Goal: Information Seeking & Learning: Learn about a topic

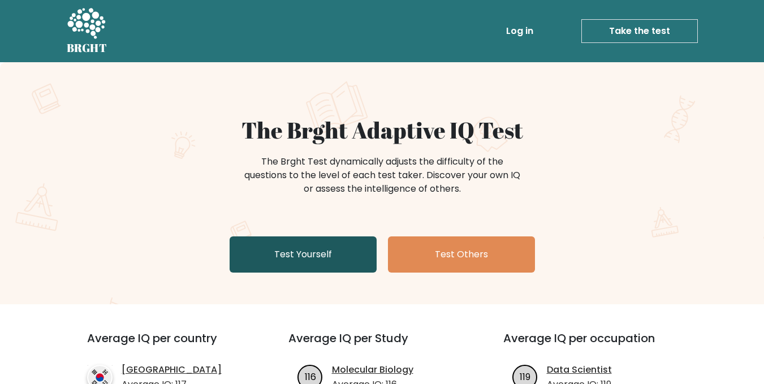
click at [313, 255] on link "Test Yourself" at bounding box center [303, 254] width 147 height 36
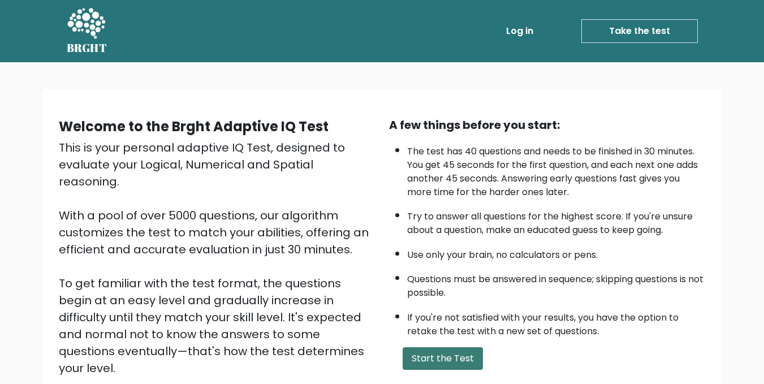
click at [419, 352] on button "Start the Test" at bounding box center [443, 358] width 80 height 23
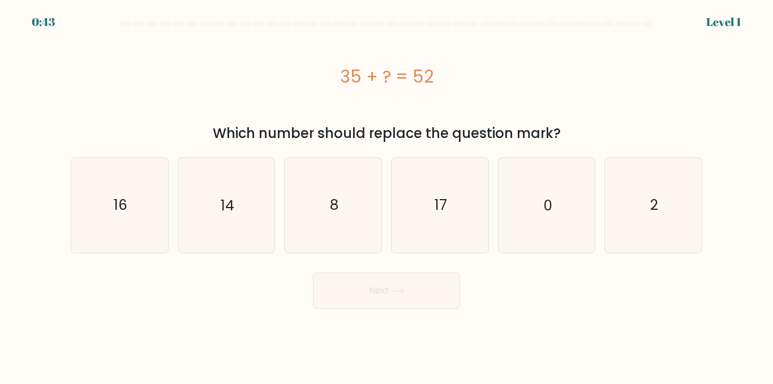
click at [260, 68] on div "35 + ? = 52" at bounding box center [386, 76] width 631 height 25
click at [435, 209] on text "17" at bounding box center [441, 205] width 12 height 20
click at [387, 195] on input "d. 17" at bounding box center [386, 193] width 1 height 3
radio input "true"
drag, startPoint x: 380, startPoint y: 326, endPoint x: 386, endPoint y: 300, distance: 26.6
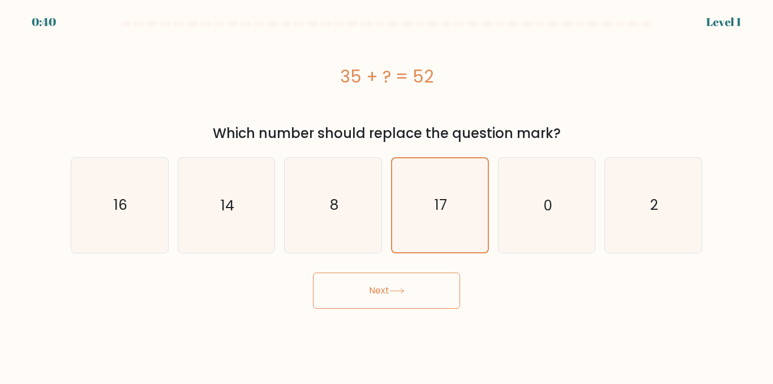
click at [380, 323] on body "0:40 Level 1 a." at bounding box center [386, 192] width 773 height 384
click at [384, 294] on button "Next" at bounding box center [386, 291] width 147 height 36
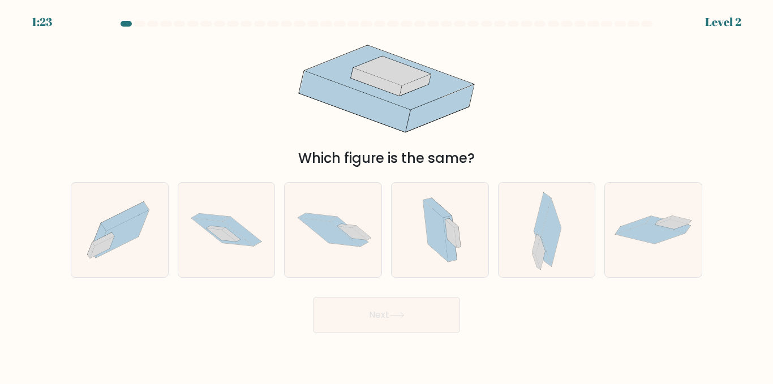
click at [221, 84] on div "Which figure is the same?" at bounding box center [386, 99] width 645 height 137
click at [660, 273] on div at bounding box center [653, 230] width 98 height 96
click at [387, 195] on input "f." at bounding box center [386, 193] width 1 height 3
radio input "true"
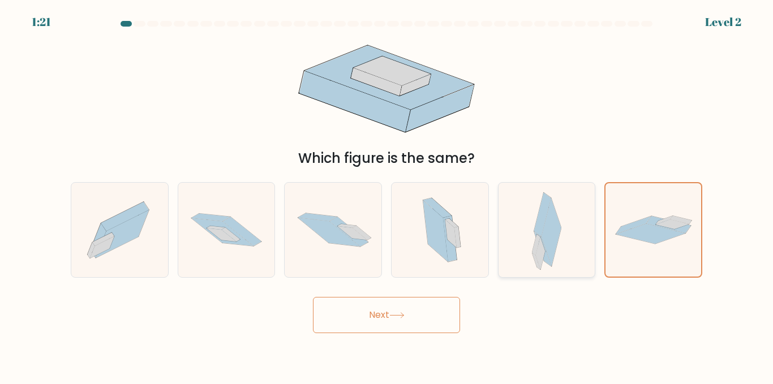
click at [551, 259] on icon at bounding box center [551, 233] width 20 height 69
click at [387, 195] on input "e." at bounding box center [386, 193] width 1 height 3
radio input "true"
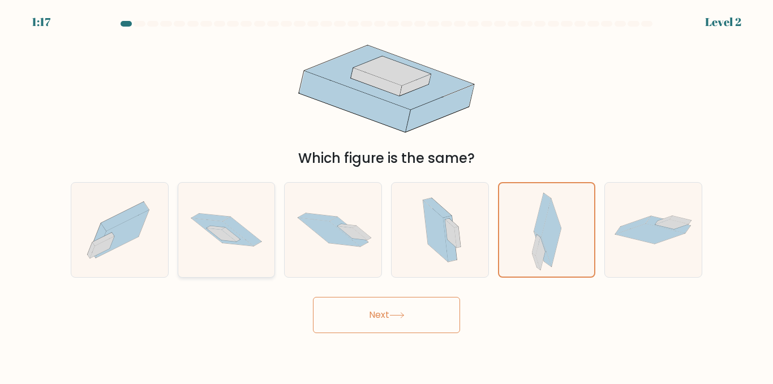
click at [222, 210] on icon at bounding box center [226, 230] width 97 height 64
click at [386, 195] on input "b." at bounding box center [386, 193] width 1 height 3
radio input "true"
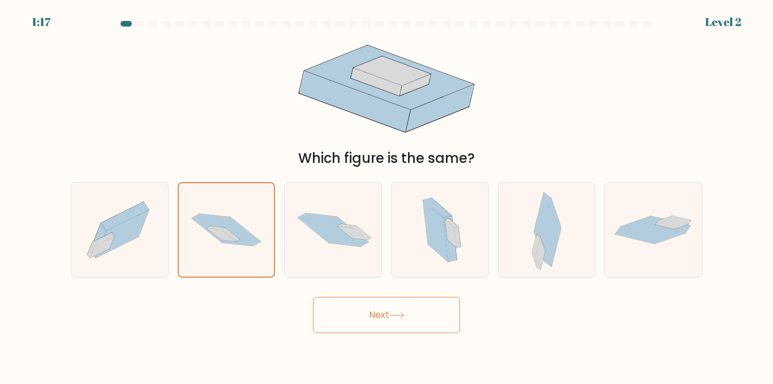
click at [388, 328] on button "Next" at bounding box center [386, 315] width 147 height 36
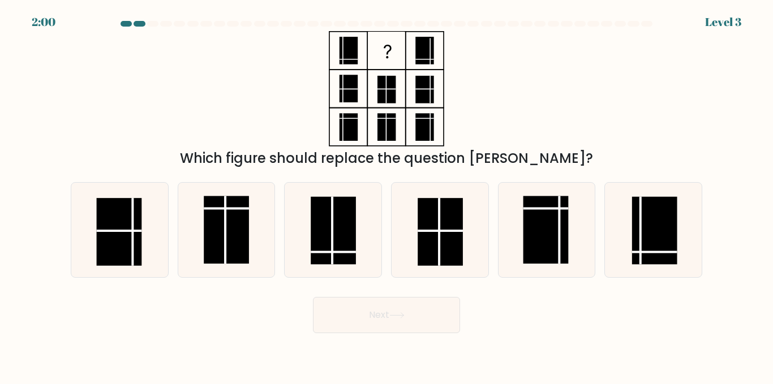
click at [222, 101] on div "Which figure should replace the question mark?" at bounding box center [386, 99] width 645 height 137
click at [318, 222] on rect at bounding box center [333, 231] width 45 height 68
click at [386, 195] on input "c." at bounding box center [386, 193] width 1 height 3
radio input "true"
click at [397, 322] on button "Next" at bounding box center [386, 315] width 147 height 36
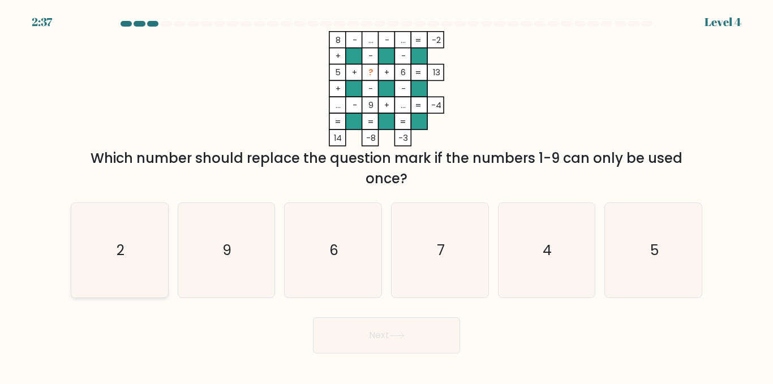
click at [121, 226] on icon "2" at bounding box center [119, 250] width 94 height 94
click at [386, 195] on input "a. 2" at bounding box center [386, 193] width 1 height 3
radio input "true"
click at [354, 341] on button "Next" at bounding box center [386, 335] width 147 height 36
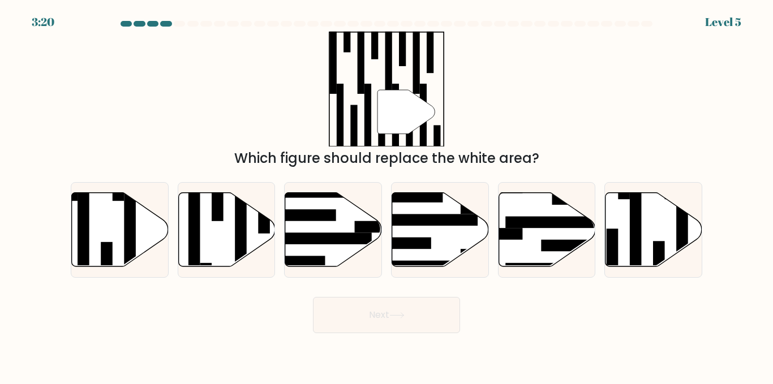
click at [176, 55] on div "" Which figure should replace the white area?" at bounding box center [386, 99] width 645 height 137
click at [676, 236] on icon at bounding box center [653, 230] width 97 height 74
click at [387, 195] on input "f." at bounding box center [386, 193] width 1 height 3
radio input "true"
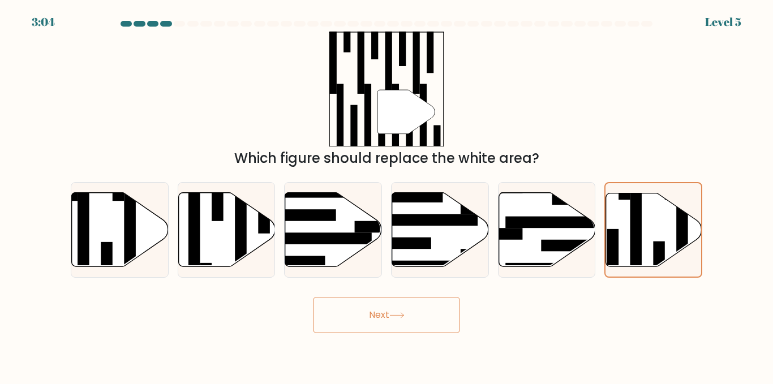
click at [431, 311] on button "Next" at bounding box center [386, 315] width 147 height 36
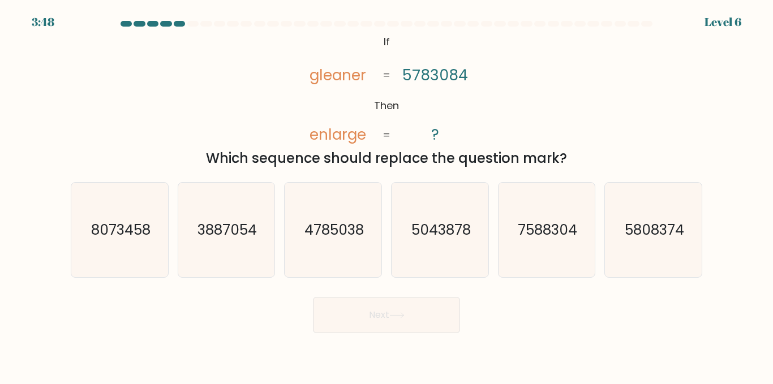
click at [179, 87] on div "@import url('https://fonts.googleapis.com/css?family=Abril+Fatface:400,100,100i…" at bounding box center [386, 99] width 645 height 137
click at [137, 259] on icon "8073458" at bounding box center [119, 230] width 94 height 94
click at [386, 195] on input "a. 8073458" at bounding box center [386, 193] width 1 height 3
radio input "true"
click at [404, 320] on button "Next" at bounding box center [386, 315] width 147 height 36
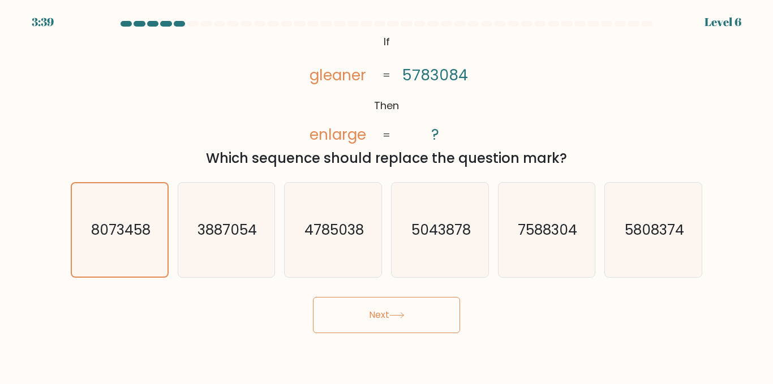
click at [174, 44] on div "@import url('https://fonts.googleapis.com/css?family=Abril+Fatface:400,100,100i…" at bounding box center [386, 99] width 645 height 137
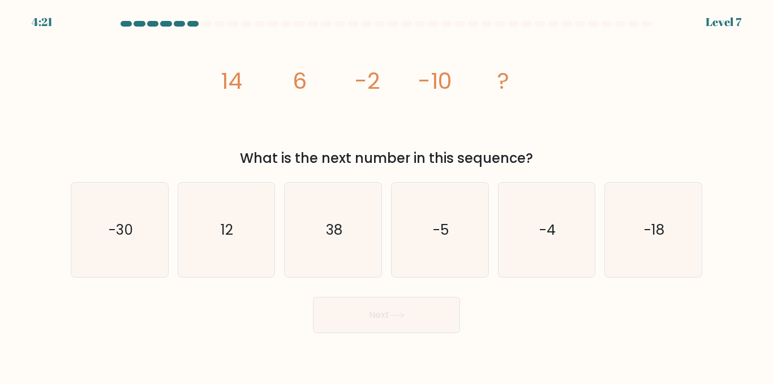
click at [159, 115] on div "image/svg+xml 14 6 -2 -10 ? What is the next number in this sequence?" at bounding box center [386, 99] width 645 height 137
drag, startPoint x: 643, startPoint y: 233, endPoint x: 497, endPoint y: 263, distance: 148.5
click at [642, 233] on icon "-18" at bounding box center [653, 230] width 94 height 94
click at [387, 195] on input "f. -18" at bounding box center [386, 193] width 1 height 3
radio input "true"
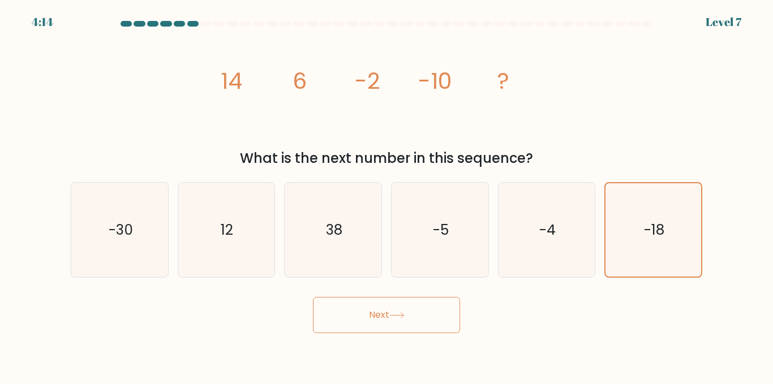
click at [320, 327] on button "Next" at bounding box center [386, 315] width 147 height 36
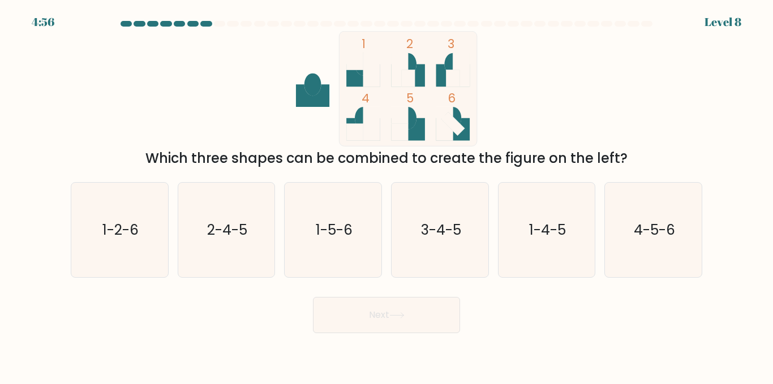
click at [146, 130] on div "1 2 3 4 5 6 Which three shapes can be combined to create the figure on the left?" at bounding box center [386, 99] width 645 height 137
click at [507, 243] on icon "1-4-5" at bounding box center [546, 230] width 94 height 94
click at [387, 195] on input "e. 1-4-5" at bounding box center [386, 193] width 1 height 3
radio input "true"
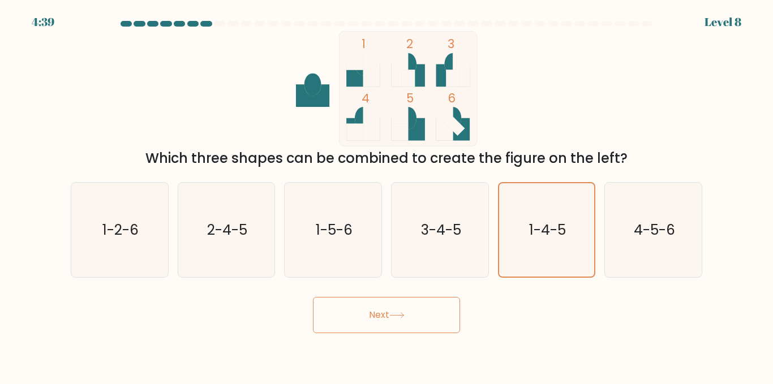
click at [388, 333] on button "Next" at bounding box center [386, 315] width 147 height 36
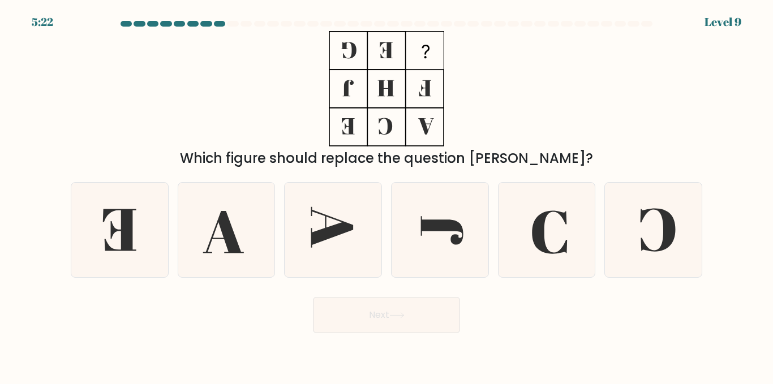
click at [88, 77] on div "Which figure should replace the question mark?" at bounding box center [386, 99] width 645 height 137
click at [661, 244] on icon at bounding box center [653, 230] width 94 height 94
click at [387, 195] on input "f." at bounding box center [386, 193] width 1 height 3
radio input "true"
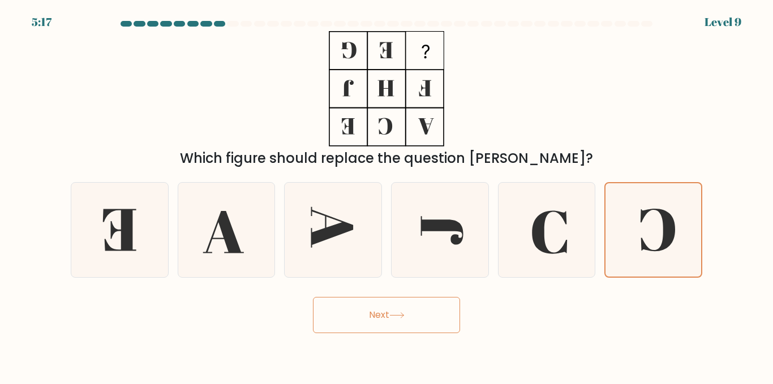
click at [403, 317] on icon at bounding box center [396, 315] width 15 height 6
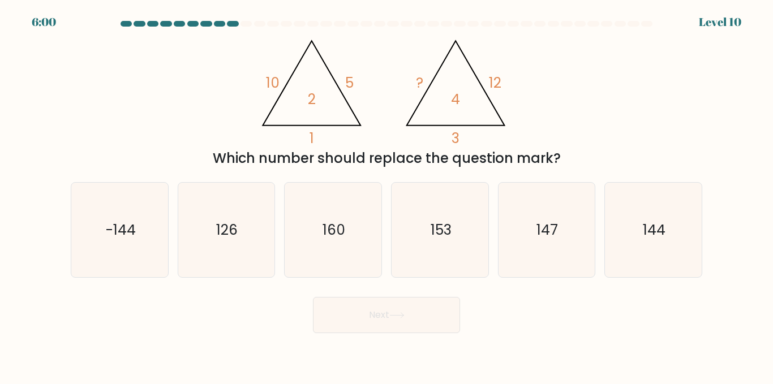
click at [158, 123] on div "@import url('https://fonts.googleapis.com/css?family=Abril+Fatface:400,100,100i…" at bounding box center [386, 99] width 645 height 137
click at [553, 112] on div "@import url('https://fonts.googleapis.com/css?family=Abril+Fatface:400,100,100i…" at bounding box center [386, 99] width 645 height 137
click at [636, 203] on icon "144" at bounding box center [653, 230] width 94 height 94
click at [387, 195] on input "f. 144" at bounding box center [386, 193] width 1 height 3
radio input "true"
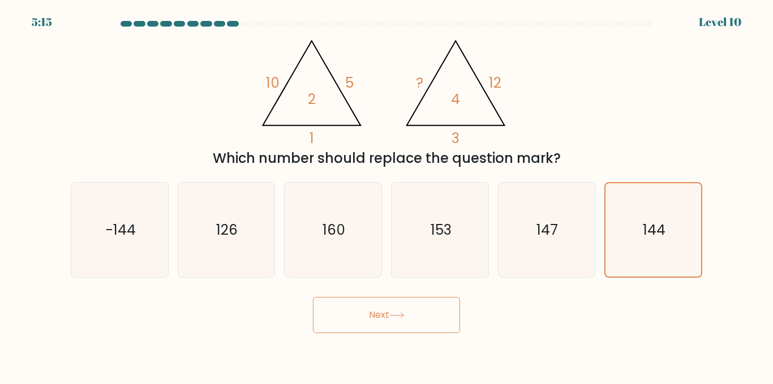
click at [402, 311] on button "Next" at bounding box center [386, 315] width 147 height 36
click at [187, 66] on div "@import url('https://fonts.googleapis.com/css?family=Abril+Fatface:400,100,100i…" at bounding box center [386, 99] width 645 height 137
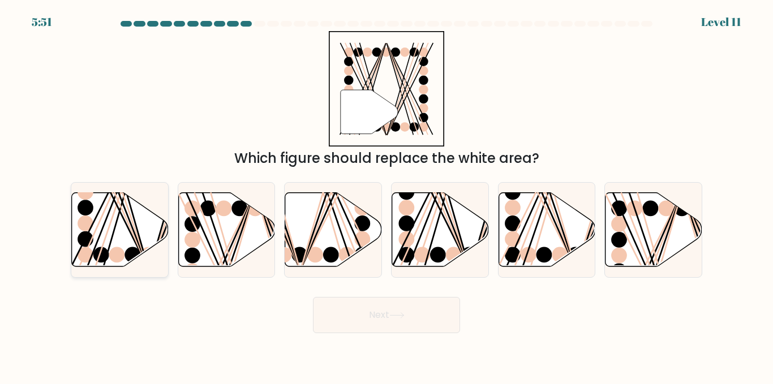
click at [124, 247] on icon at bounding box center [120, 230] width 97 height 74
click at [386, 195] on input "a." at bounding box center [386, 193] width 1 height 3
radio input "true"
click at [332, 313] on button "Next" at bounding box center [386, 315] width 147 height 36
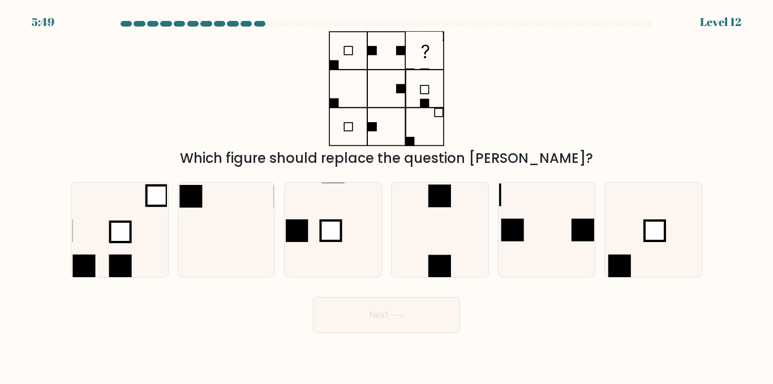
click at [180, 93] on div "Which figure should replace the question mark?" at bounding box center [386, 99] width 645 height 137
click at [143, 233] on icon at bounding box center [119, 230] width 94 height 94
click at [386, 195] on input "a." at bounding box center [386, 193] width 1 height 3
radio input "true"
click at [389, 312] on button "Next" at bounding box center [386, 315] width 147 height 36
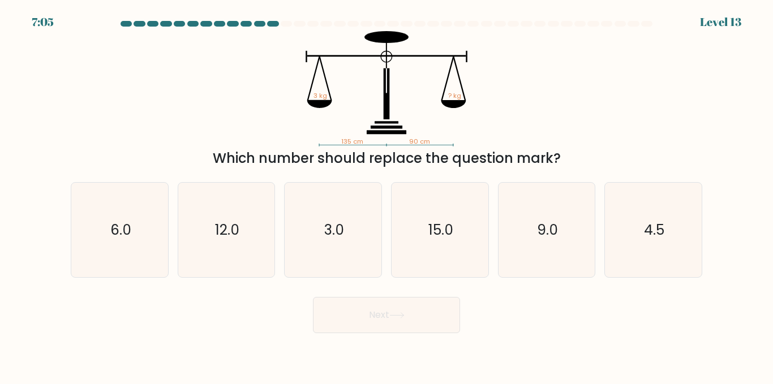
click at [199, 113] on div "135 cm 90 cm 3 kg ? kg Which number should replace the question mark?" at bounding box center [386, 99] width 645 height 137
click at [633, 233] on icon "4.5" at bounding box center [653, 230] width 94 height 94
click at [387, 195] on input "f. 4.5" at bounding box center [386, 193] width 1 height 3
radio input "true"
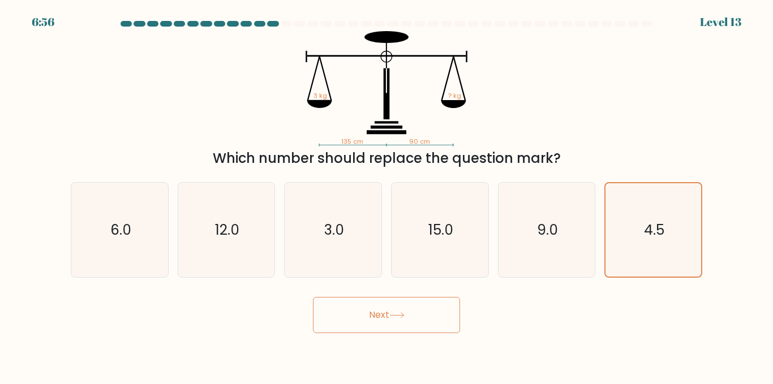
click at [407, 320] on button "Next" at bounding box center [386, 315] width 147 height 36
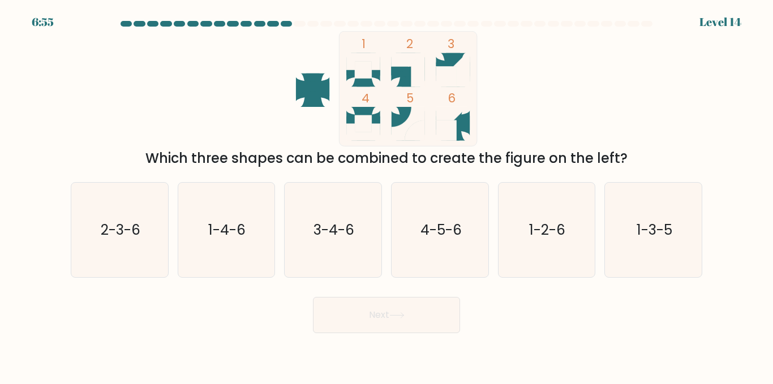
click at [179, 70] on div "1 2 3 4 5 6 Which three shapes can be combined to create the figure on the left?" at bounding box center [386, 99] width 645 height 137
drag, startPoint x: 131, startPoint y: 235, endPoint x: 205, endPoint y: 253, distance: 76.8
click at [130, 235] on text "2-3-6" at bounding box center [121, 230] width 40 height 20
click at [386, 195] on input "a. 2-3-6" at bounding box center [386, 193] width 1 height 3
radio input "true"
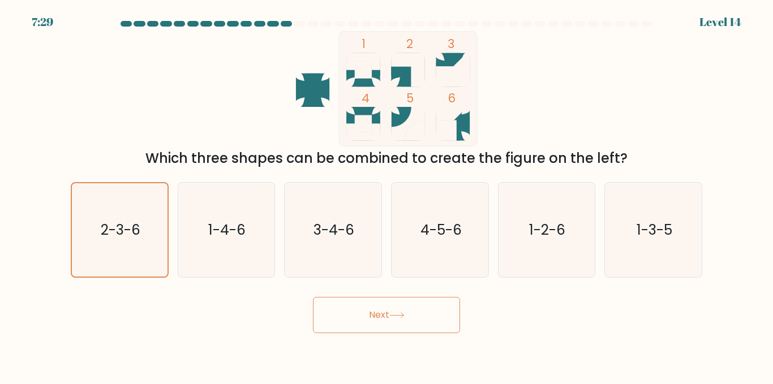
click at [366, 304] on button "Next" at bounding box center [386, 315] width 147 height 36
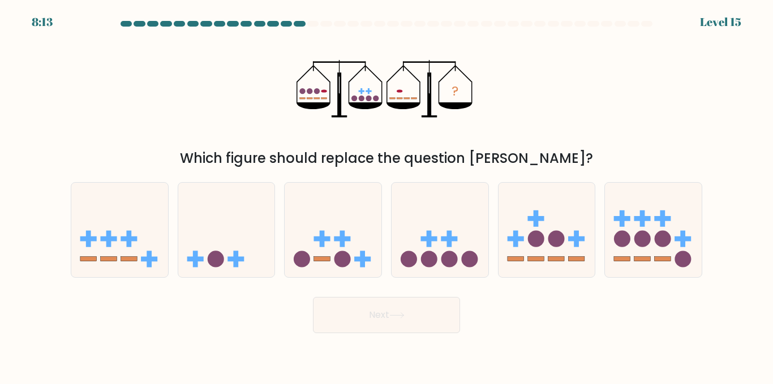
click at [234, 94] on div "? Which figure should replace the question mark?" at bounding box center [386, 99] width 645 height 137
click at [193, 198] on icon at bounding box center [226, 230] width 97 height 80
click at [386, 195] on input "b." at bounding box center [386, 193] width 1 height 3
radio input "true"
click at [368, 311] on button "Next" at bounding box center [386, 315] width 147 height 36
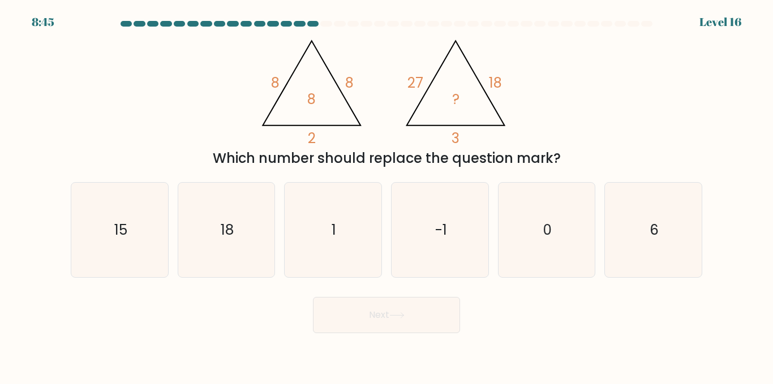
click at [203, 88] on div "@import url('https://fonts.googleapis.com/css?family=Abril+Fatface:400,100,100i…" at bounding box center [386, 99] width 645 height 137
click at [153, 193] on icon "15" at bounding box center [119, 230] width 94 height 94
click at [386, 193] on input "a. 15" at bounding box center [386, 193] width 1 height 3
radio input "true"
click at [359, 315] on button "Next" at bounding box center [386, 315] width 147 height 36
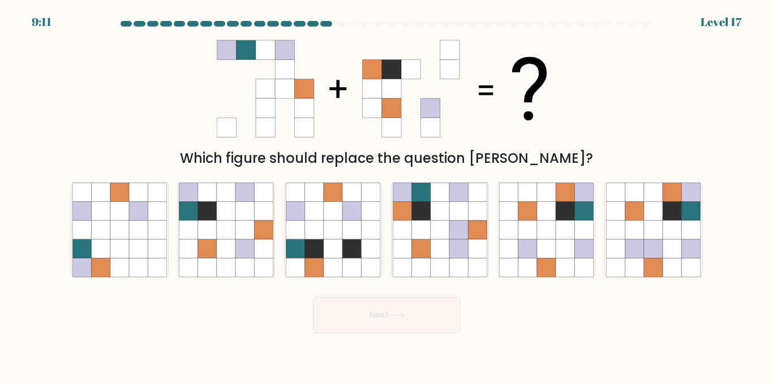
click at [118, 62] on div "Which figure should replace the question mark?" at bounding box center [386, 99] width 645 height 137
click at [401, 210] on icon at bounding box center [402, 211] width 19 height 19
click at [387, 195] on input "d." at bounding box center [386, 193] width 1 height 3
radio input "true"
click at [538, 253] on icon at bounding box center [546, 248] width 19 height 19
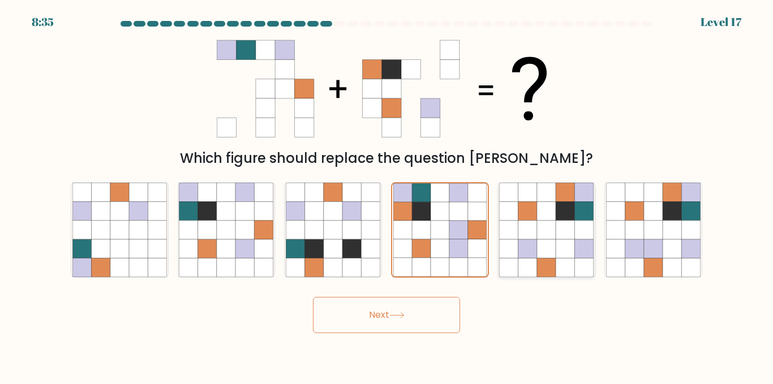
click at [387, 195] on input "e." at bounding box center [386, 193] width 1 height 3
radio input "true"
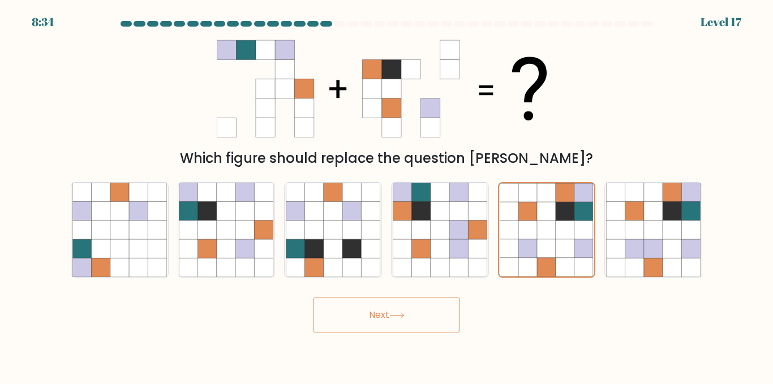
click at [428, 316] on button "Next" at bounding box center [386, 315] width 147 height 36
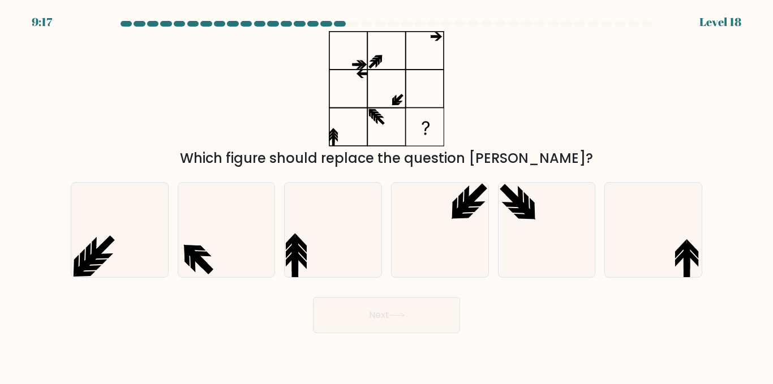
click at [172, 52] on div "Which figure should replace the question mark?" at bounding box center [386, 99] width 645 height 137
click at [670, 256] on icon at bounding box center [653, 230] width 94 height 94
click at [387, 195] on input "f." at bounding box center [386, 193] width 1 height 3
radio input "true"
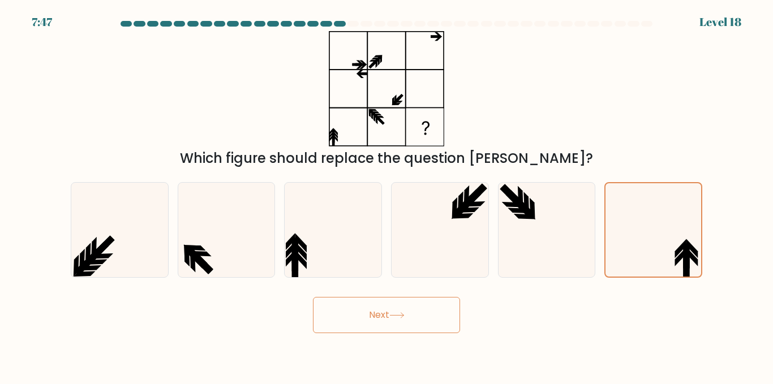
click at [378, 322] on button "Next" at bounding box center [386, 315] width 147 height 36
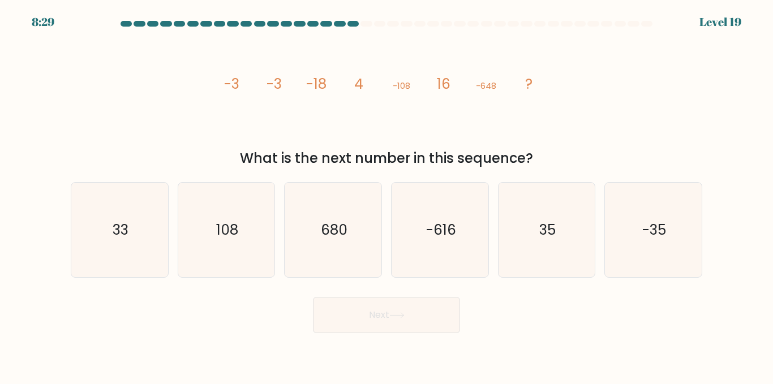
click at [155, 126] on div "image/svg+xml -3 -3 -18 4 -108 16 -648 ? What is the next number in this sequen…" at bounding box center [386, 99] width 645 height 137
click at [132, 256] on icon "33" at bounding box center [119, 230] width 94 height 94
click at [386, 195] on input "a. 33" at bounding box center [386, 193] width 1 height 3
radio input "true"
click at [388, 304] on button "Next" at bounding box center [386, 315] width 147 height 36
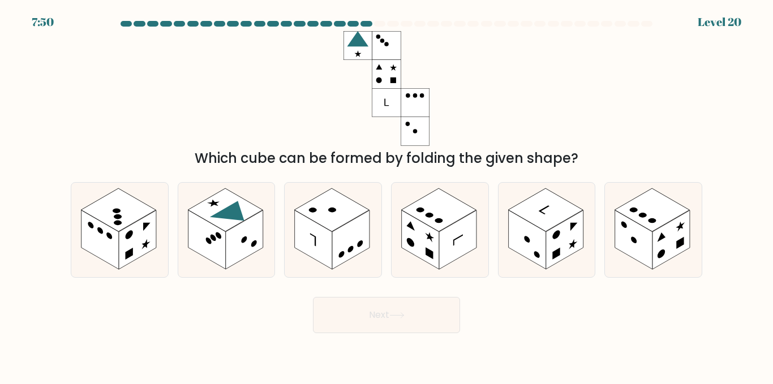
click at [182, 90] on div "Which cube can be formed by folding the given shape?" at bounding box center [386, 99] width 645 height 137
click at [234, 205] on icon at bounding box center [234, 215] width 49 height 28
click at [386, 195] on input "b." at bounding box center [386, 193] width 1 height 3
radio input "true"
click at [365, 313] on button "Next" at bounding box center [386, 315] width 147 height 36
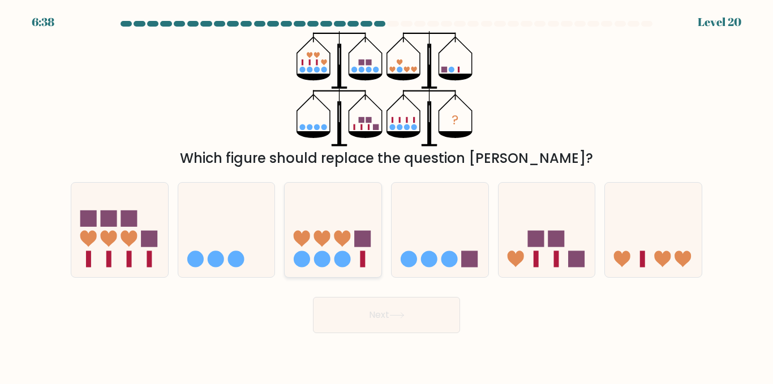
click at [345, 245] on icon at bounding box center [333, 230] width 97 height 80
click at [386, 195] on input "c." at bounding box center [386, 193] width 1 height 3
radio input "true"
click at [378, 323] on button "Next" at bounding box center [386, 315] width 147 height 36
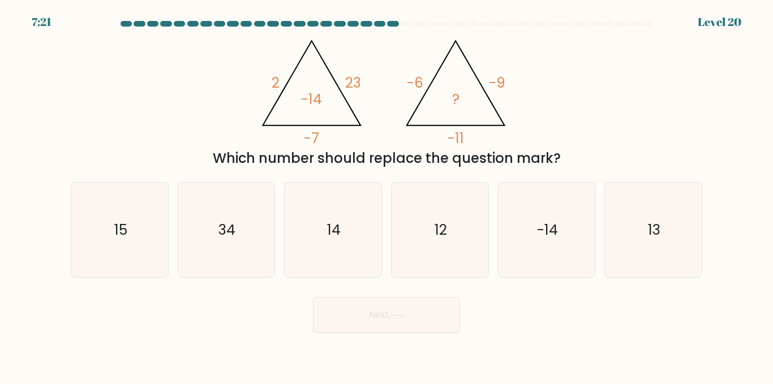
click at [233, 118] on div "@import url('https://fonts.googleapis.com/css?family=Abril+Fatface:400,100,100i…" at bounding box center [386, 99] width 645 height 137
click at [224, 122] on div "@import url('https://fonts.googleapis.com/css?family=Abril+Fatface:400,100,100i…" at bounding box center [386, 99] width 645 height 137
click at [358, 238] on icon "14" at bounding box center [333, 230] width 94 height 94
click at [386, 195] on input "c. 14" at bounding box center [386, 193] width 1 height 3
radio input "true"
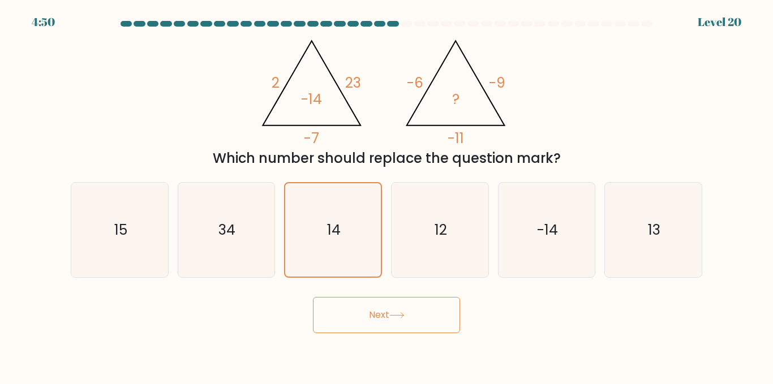
click at [370, 324] on button "Next" at bounding box center [386, 315] width 147 height 36
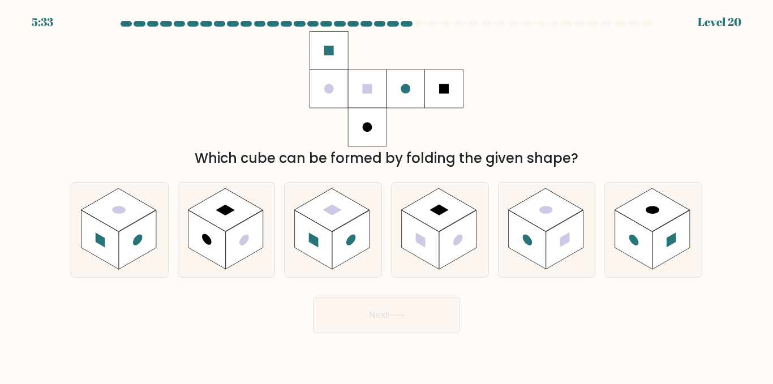
click at [201, 69] on div "Which cube can be formed by folding the given shape?" at bounding box center [386, 99] width 645 height 137
click at [318, 267] on icon at bounding box center [333, 230] width 97 height 94
click at [386, 195] on input "c." at bounding box center [386, 193] width 1 height 3
radio input "true"
click at [341, 311] on button "Next" at bounding box center [386, 315] width 147 height 36
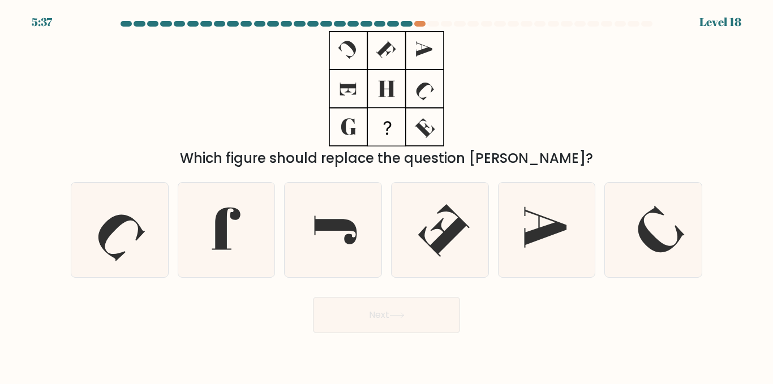
click at [165, 80] on div "Which figure should replace the question mark?" at bounding box center [386, 99] width 645 height 137
click at [160, 77] on div "Which figure should replace the question mark?" at bounding box center [386, 99] width 645 height 137
click at [313, 252] on icon at bounding box center [333, 230] width 94 height 94
click at [386, 195] on input "c." at bounding box center [386, 193] width 1 height 3
radio input "true"
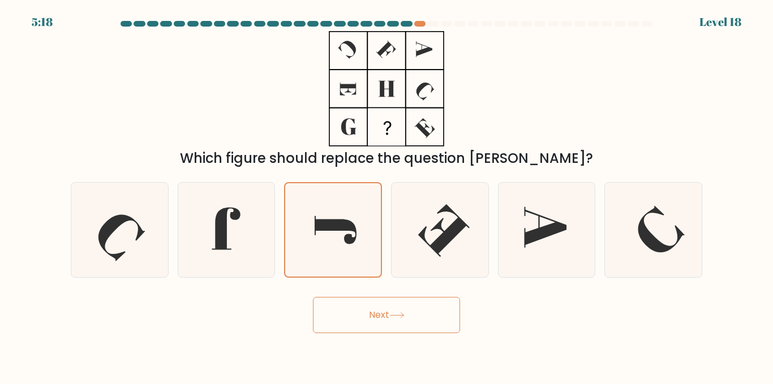
click at [375, 312] on button "Next" at bounding box center [386, 315] width 147 height 36
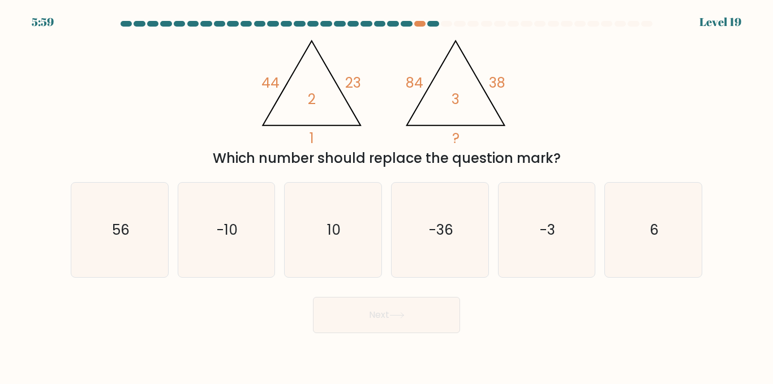
click at [173, 104] on div "@import url('https://fonts.googleapis.com/css?family=Abril+Fatface:400,100,100i…" at bounding box center [386, 99] width 645 height 137
click at [306, 181] on div "a. 56 b. -10 6" at bounding box center [386, 225] width 640 height 105
click at [311, 211] on icon "10" at bounding box center [333, 230] width 94 height 94
click at [386, 195] on input "c. 10" at bounding box center [386, 193] width 1 height 3
radio input "true"
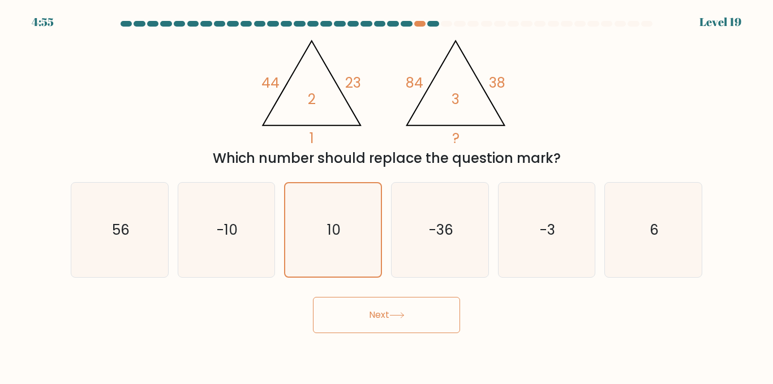
click at [371, 312] on button "Next" at bounding box center [386, 315] width 147 height 36
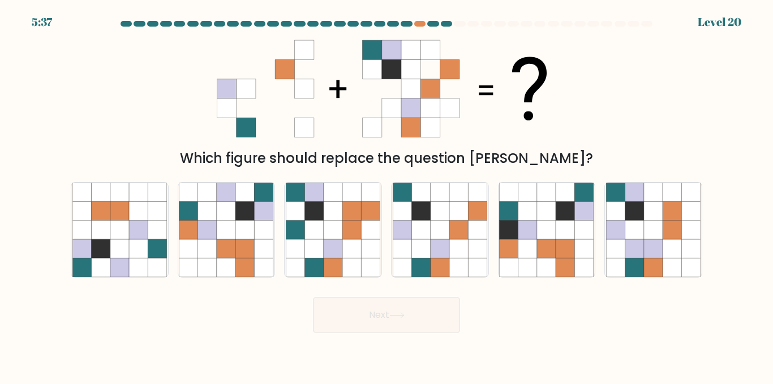
click at [127, 76] on div "Which figure should replace the question mark?" at bounding box center [386, 99] width 645 height 137
click at [256, 226] on icon at bounding box center [264, 230] width 19 height 19
click at [386, 195] on input "b." at bounding box center [386, 193] width 1 height 3
radio input "true"
click at [369, 317] on button "Next" at bounding box center [386, 315] width 147 height 36
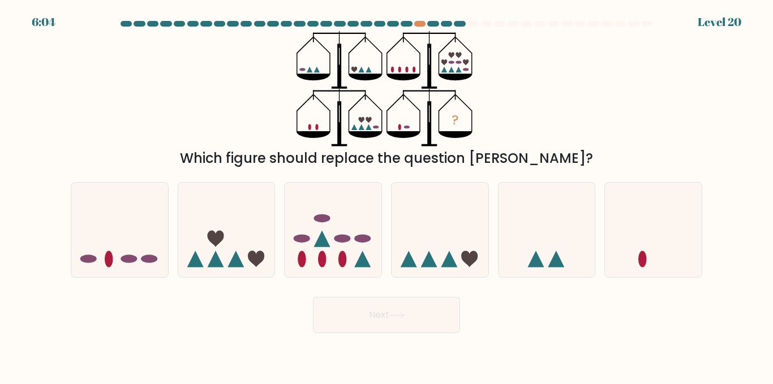
click at [205, 98] on div "? Which figure should replace the question mark?" at bounding box center [386, 99] width 645 height 137
click at [444, 244] on icon at bounding box center [440, 230] width 97 height 80
click at [387, 195] on input "d." at bounding box center [386, 193] width 1 height 3
radio input "true"
click at [424, 300] on button "Next" at bounding box center [386, 315] width 147 height 36
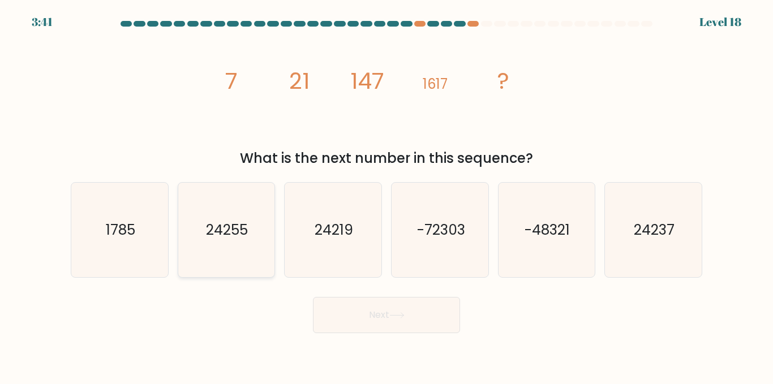
click at [204, 200] on icon "24255" at bounding box center [226, 230] width 94 height 94
click at [386, 195] on input "b. 24255" at bounding box center [386, 193] width 1 height 3
radio input "true"
click at [375, 310] on button "Next" at bounding box center [386, 315] width 147 height 36
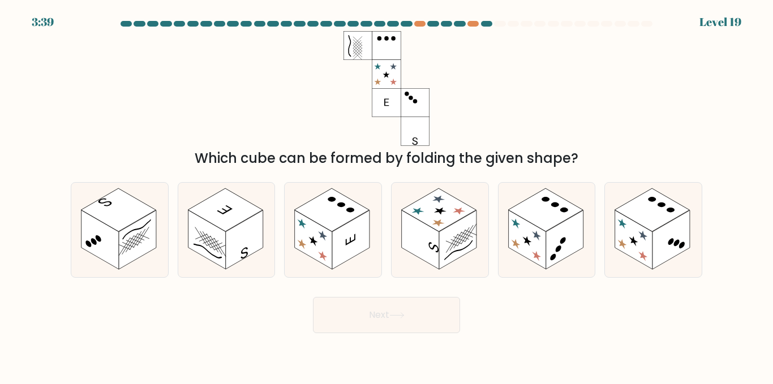
click at [260, 75] on div "Which cube can be formed by folding the given shape?" at bounding box center [386, 99] width 645 height 137
click at [528, 244] on icon at bounding box center [526, 241] width 9 height 14
click at [387, 195] on input "e." at bounding box center [386, 193] width 1 height 3
radio input "true"
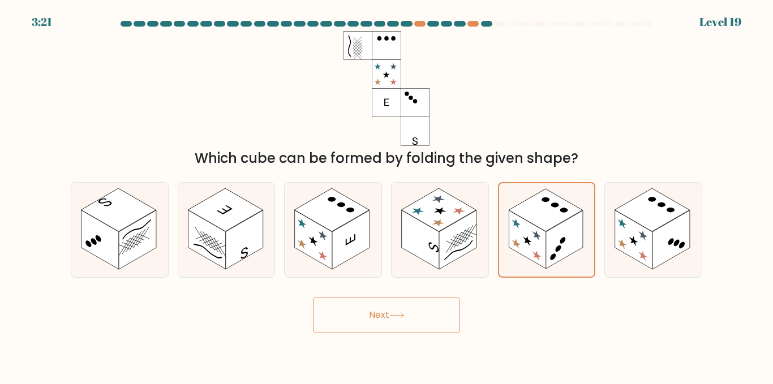
click at [408, 319] on button "Next" at bounding box center [386, 315] width 147 height 36
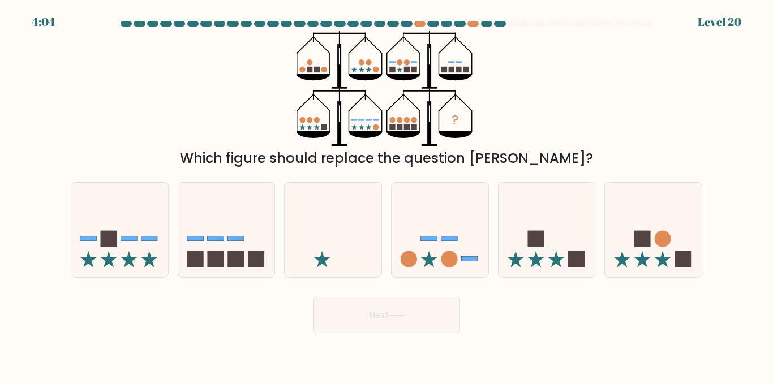
click at [149, 118] on div "? Which figure should replace the question mark?" at bounding box center [386, 99] width 645 height 137
click at [676, 247] on icon at bounding box center [653, 230] width 97 height 80
click at [387, 195] on input "f." at bounding box center [386, 193] width 1 height 3
radio input "true"
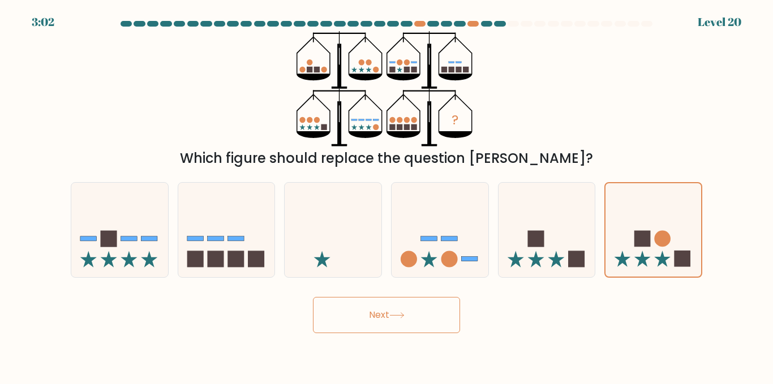
click at [429, 308] on button "Next" at bounding box center [386, 315] width 147 height 36
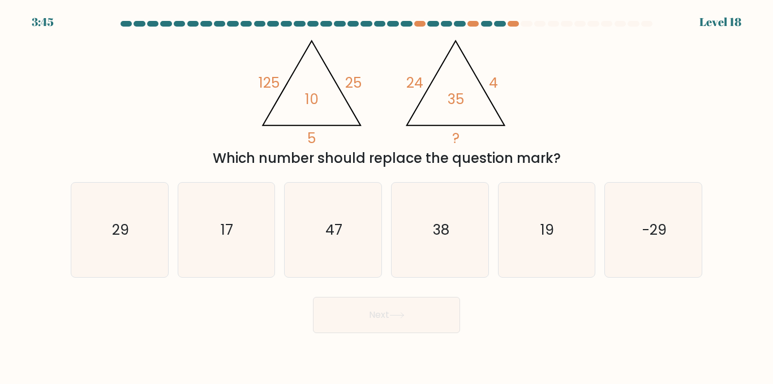
click at [165, 69] on div "@import url('https://fonts.googleapis.com/css?family=Abril+Fatface:400,100,100i…" at bounding box center [386, 99] width 645 height 137
click at [538, 100] on div "@import url('https://fonts.googleapis.com/css?family=Abril+Fatface:400,100,100i…" at bounding box center [386, 99] width 645 height 137
click at [150, 239] on icon "29" at bounding box center [119, 230] width 94 height 94
click at [386, 195] on input "a. 29" at bounding box center [386, 193] width 1 height 3
radio input "true"
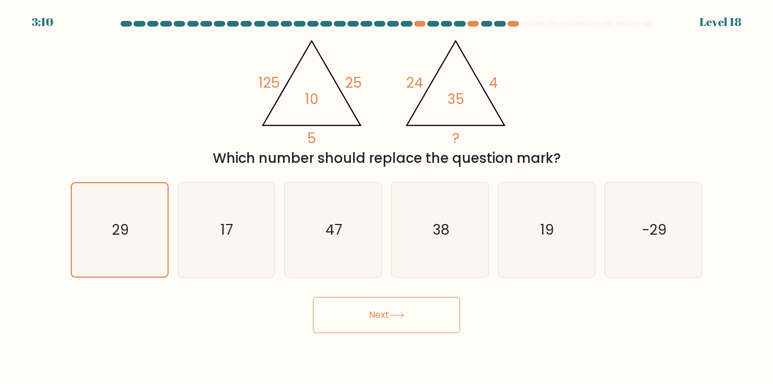
click at [393, 319] on icon at bounding box center [396, 315] width 15 height 6
click at [398, 317] on icon at bounding box center [396, 315] width 15 height 6
click at [153, 60] on div "@import url('https://fonts.googleapis.com/css?family=Abril+Fatface:400,100,100i…" at bounding box center [386, 99] width 645 height 137
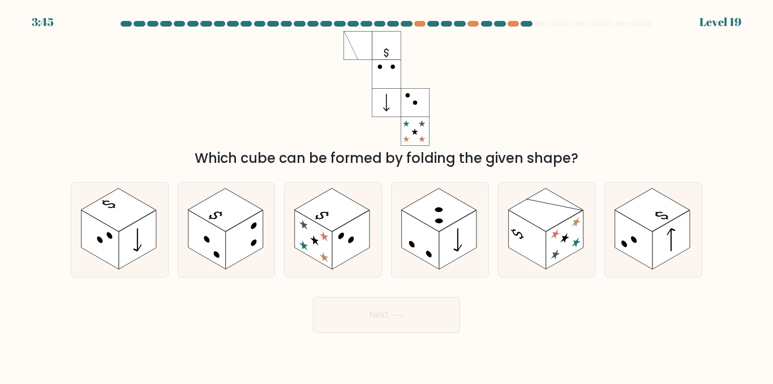
click at [488, 74] on div "Which cube can be formed by folding the given shape?" at bounding box center [386, 99] width 645 height 137
click at [543, 258] on rect at bounding box center [526, 239] width 37 height 59
click at [387, 195] on input "e." at bounding box center [386, 193] width 1 height 3
radio input "true"
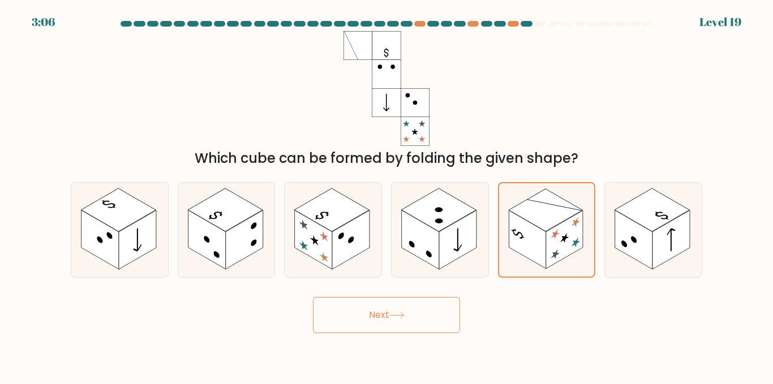
click at [422, 308] on button "Next" at bounding box center [386, 315] width 147 height 36
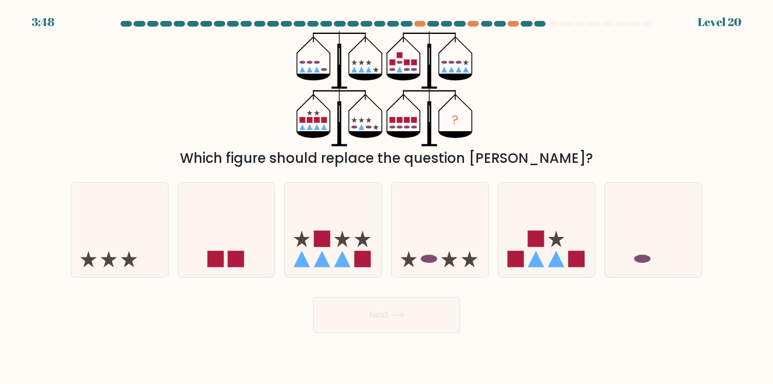
click at [546, 108] on div "? Which figure should replace the question mark?" at bounding box center [386, 99] width 645 height 137
click at [363, 236] on icon at bounding box center [363, 239] width 16 height 16
click at [386, 195] on input "c." at bounding box center [386, 193] width 1 height 3
radio input "true"
click at [380, 320] on button "Next" at bounding box center [386, 315] width 147 height 36
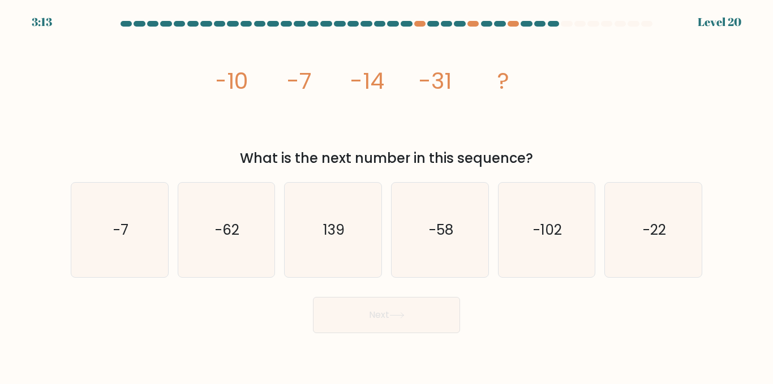
click at [123, 135] on div "image/svg+xml -10 -7 -14 -31 ? What is the next number in this sequence?" at bounding box center [386, 99] width 645 height 137
click at [442, 227] on text "-58" at bounding box center [440, 230] width 24 height 20
click at [387, 195] on input "d. -58" at bounding box center [386, 193] width 1 height 3
radio input "true"
click at [412, 311] on button "Next" at bounding box center [386, 315] width 147 height 36
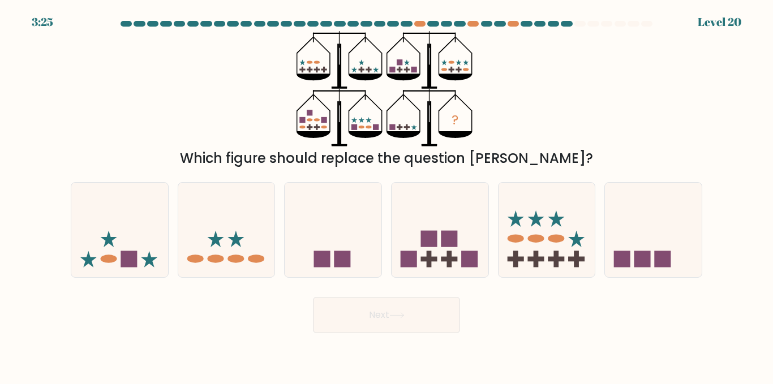
click at [177, 97] on div "? Which figure should replace the question mark?" at bounding box center [386, 99] width 645 height 137
click at [175, 85] on div "? Which figure should replace the question mark?" at bounding box center [386, 99] width 645 height 137
click at [204, 129] on div "? Which figure should replace the question mark?" at bounding box center [386, 99] width 645 height 137
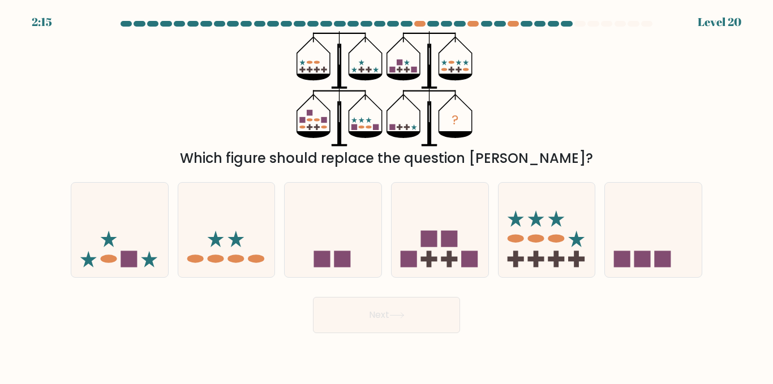
click at [204, 129] on div "? Which figure should replace the question mark?" at bounding box center [386, 99] width 645 height 137
click at [203, 130] on div "? Which figure should replace the question mark?" at bounding box center [386, 99] width 645 height 137
drag, startPoint x: 234, startPoint y: 201, endPoint x: 326, endPoint y: 270, distance: 115.2
click at [236, 203] on icon at bounding box center [226, 230] width 97 height 80
click at [386, 195] on input "b." at bounding box center [386, 193] width 1 height 3
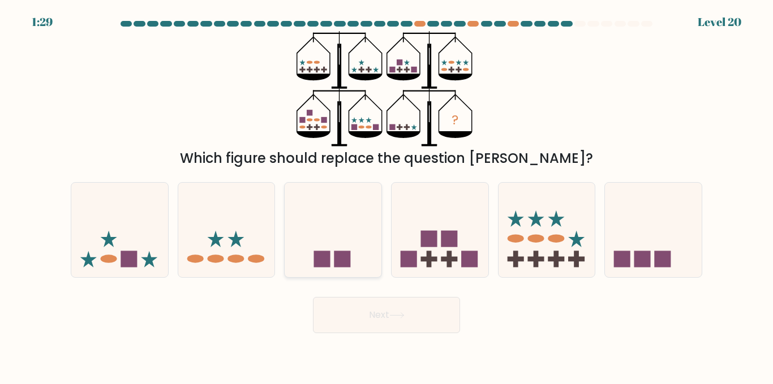
radio input "true"
click at [380, 317] on button "Next" at bounding box center [386, 315] width 147 height 36
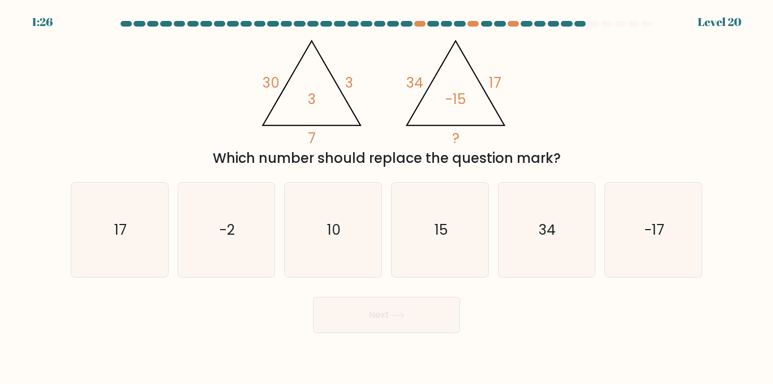
drag, startPoint x: 380, startPoint y: 317, endPoint x: 230, endPoint y: 315, distance: 149.9
drag, startPoint x: 229, startPoint y: 314, endPoint x: 228, endPoint y: 308, distance: 6.3
click at [229, 311] on div "Next" at bounding box center [386, 312] width 645 height 42
click at [141, 230] on icon "17" at bounding box center [119, 230] width 94 height 94
click at [386, 195] on input "a. 17" at bounding box center [386, 193] width 1 height 3
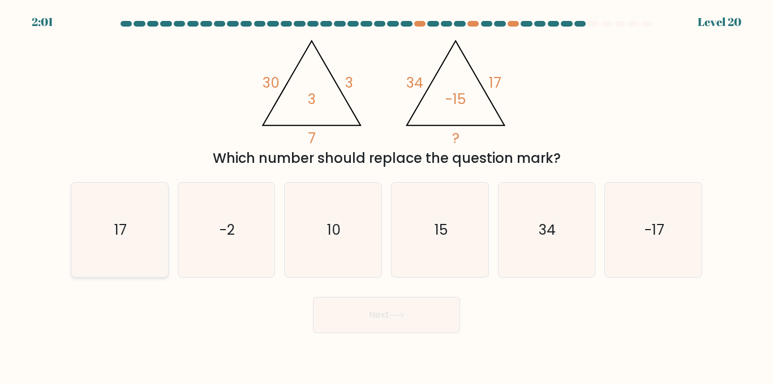
radio input "true"
click at [376, 323] on button "Next" at bounding box center [386, 315] width 147 height 36
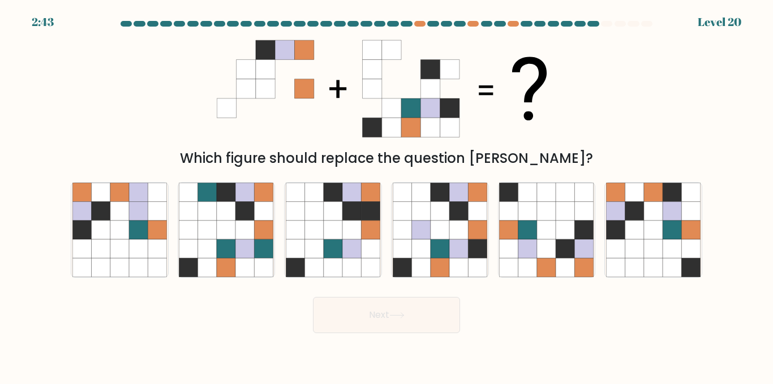
click at [161, 93] on div "Which figure should replace the question mark?" at bounding box center [386, 99] width 645 height 137
click at [633, 240] on icon at bounding box center [634, 248] width 19 height 19
click at [387, 195] on input "f." at bounding box center [386, 193] width 1 height 3
radio input "true"
click at [419, 310] on button "Next" at bounding box center [386, 315] width 147 height 36
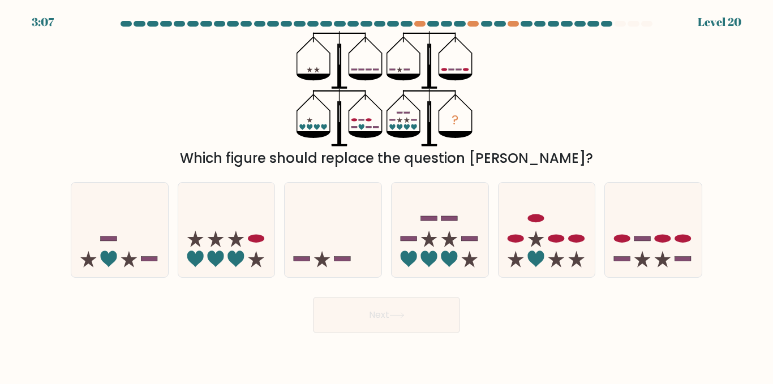
click at [154, 66] on div "? Which figure should replace the question mark?" at bounding box center [386, 99] width 645 height 137
click at [218, 118] on div "? Which figure should replace the question mark?" at bounding box center [386, 99] width 645 height 137
click at [411, 156] on div "Which figure should replace the question mark?" at bounding box center [387, 158] width 618 height 20
click at [565, 122] on div "? Which figure should replace the question mark?" at bounding box center [386, 99] width 645 height 137
click at [565, 124] on div "? Which figure should replace the question mark?" at bounding box center [386, 99] width 645 height 137
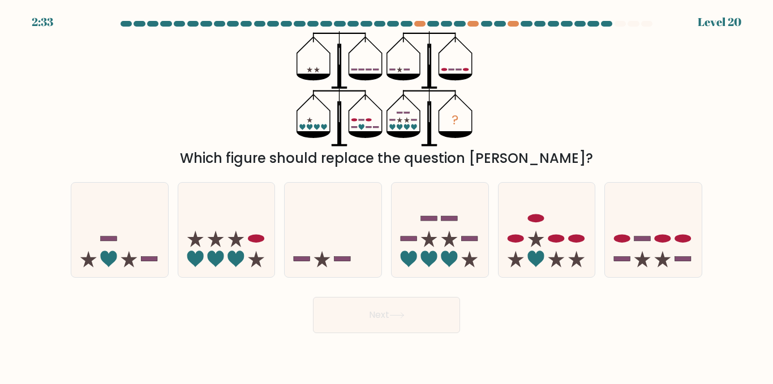
click at [565, 124] on div "? Which figure should replace the question mark?" at bounding box center [386, 99] width 645 height 137
click at [451, 211] on icon at bounding box center [440, 230] width 97 height 80
click at [387, 195] on input "d." at bounding box center [386, 193] width 1 height 3
radio input "true"
click at [386, 325] on button "Next" at bounding box center [386, 315] width 147 height 36
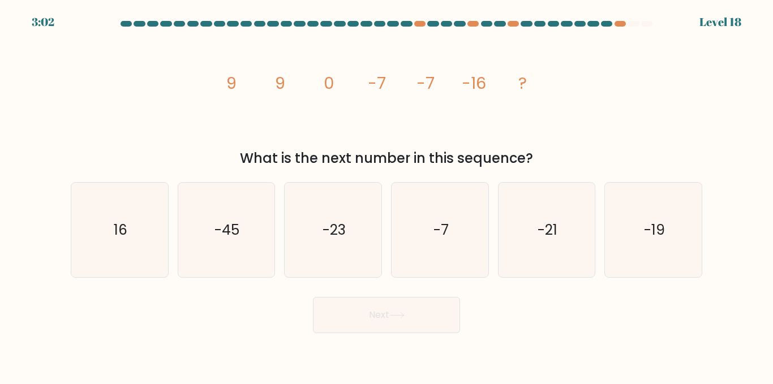
click at [127, 117] on div "image/svg+xml 9 9 0 -7 -7 -16 ? What is the next number in this sequence?" at bounding box center [386, 99] width 645 height 137
click at [134, 116] on div "image/svg+xml 9 9 0 -7 -7 -16 ? What is the next number in this sequence?" at bounding box center [386, 99] width 645 height 137
click at [308, 227] on icon "-23" at bounding box center [333, 230] width 94 height 94
click at [386, 195] on input "c. -23" at bounding box center [386, 193] width 1 height 3
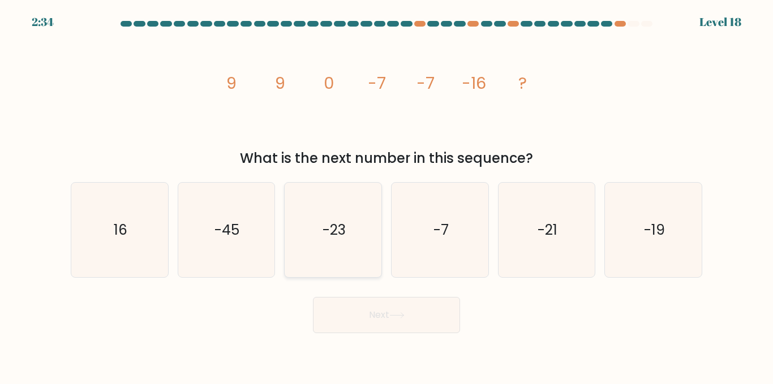
radio input "true"
click at [337, 306] on button "Next" at bounding box center [386, 315] width 147 height 36
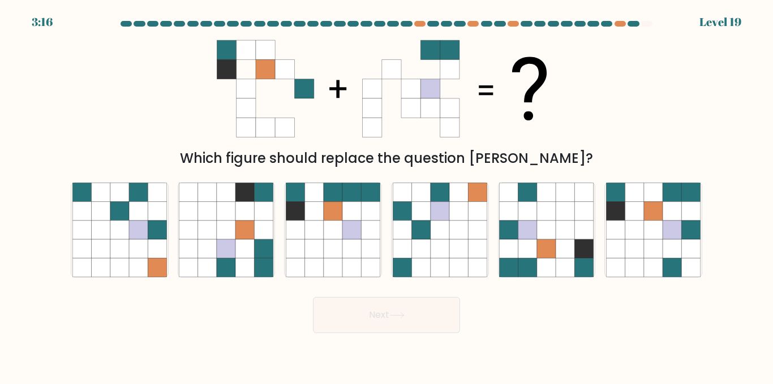
click at [675, 110] on div "Which figure should replace the question mark?" at bounding box center [386, 99] width 645 height 137
click at [268, 229] on icon at bounding box center [264, 230] width 19 height 19
click at [386, 195] on input "b." at bounding box center [386, 193] width 1 height 3
radio input "true"
click at [377, 320] on button "Next" at bounding box center [386, 315] width 147 height 36
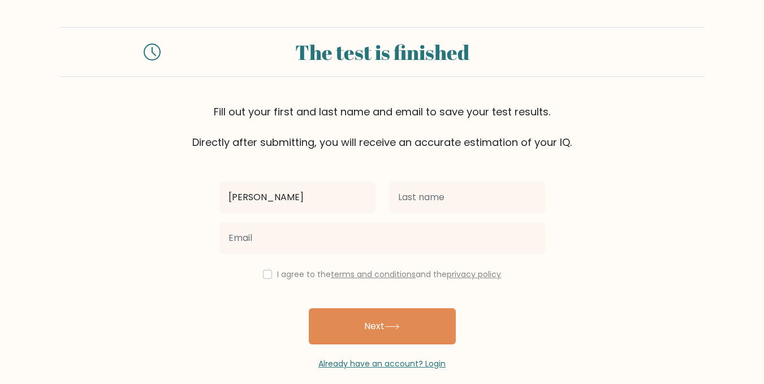
type input "[PERSON_NAME]"
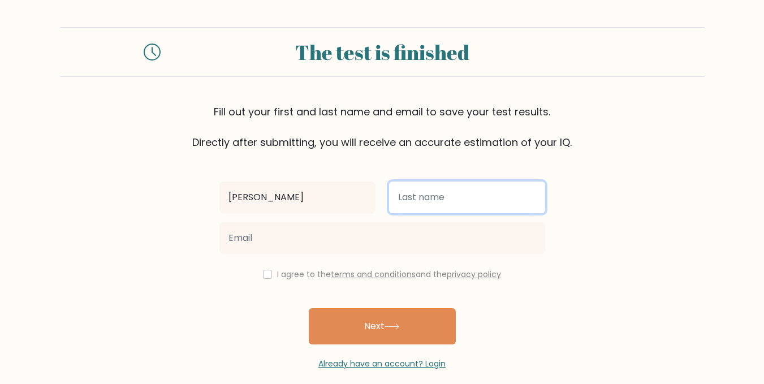
click at [398, 207] on input "text" at bounding box center [467, 198] width 156 height 32
type input "Hai Dang"
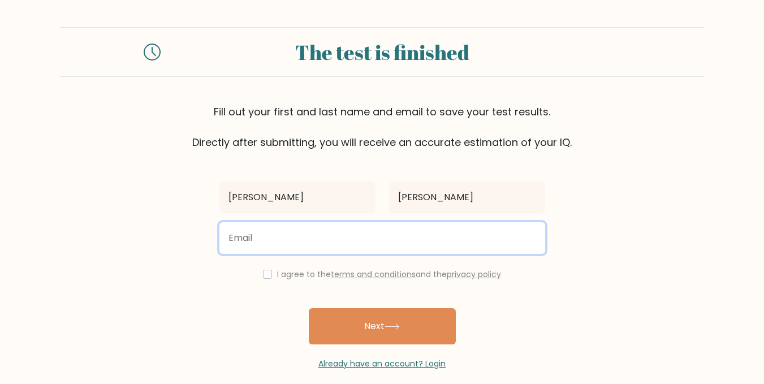
click at [317, 240] on input "email" at bounding box center [383, 238] width 326 height 32
type input "A"
type input "antonygreat124@gmail.com"
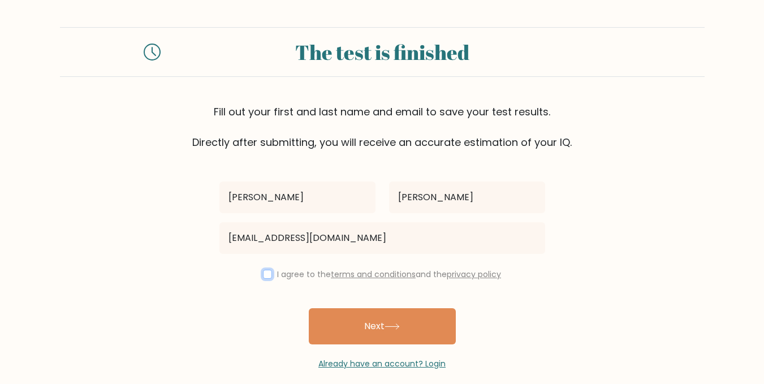
click at [268, 276] on input "checkbox" at bounding box center [267, 274] width 9 height 9
checkbox input "true"
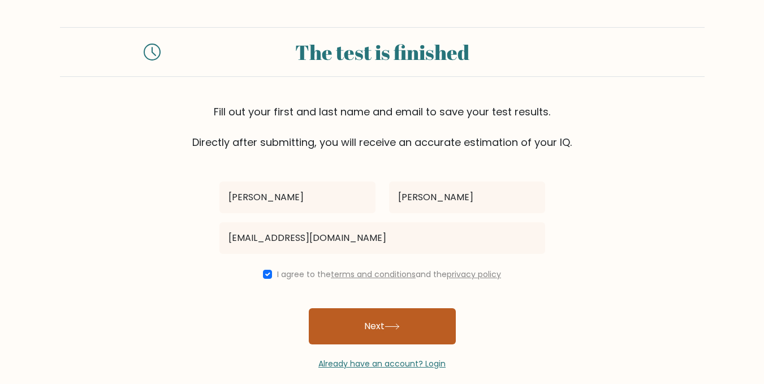
click at [342, 317] on button "Next" at bounding box center [382, 326] width 147 height 36
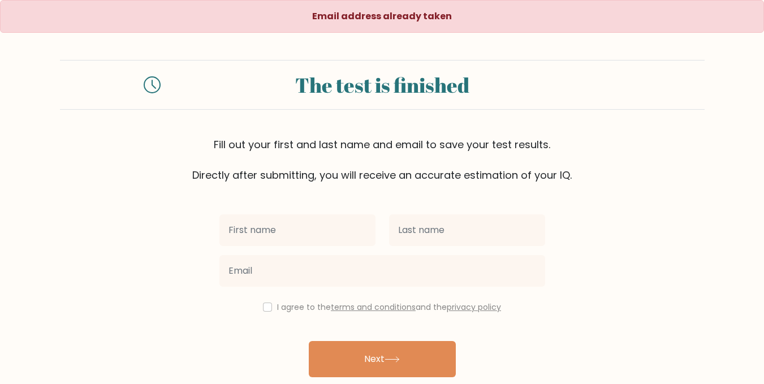
scroll to position [46, 0]
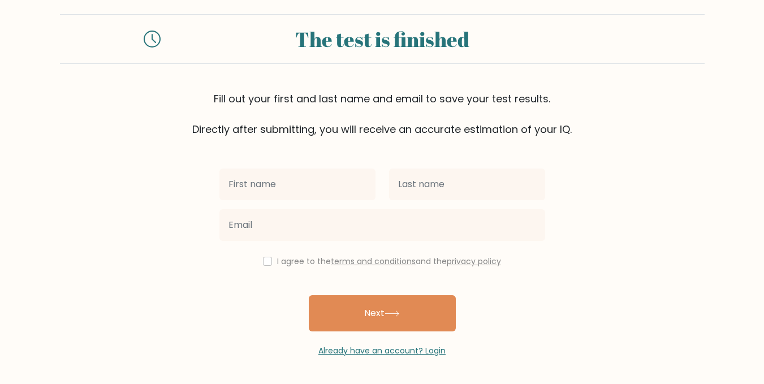
click at [320, 201] on div at bounding box center [298, 184] width 170 height 41
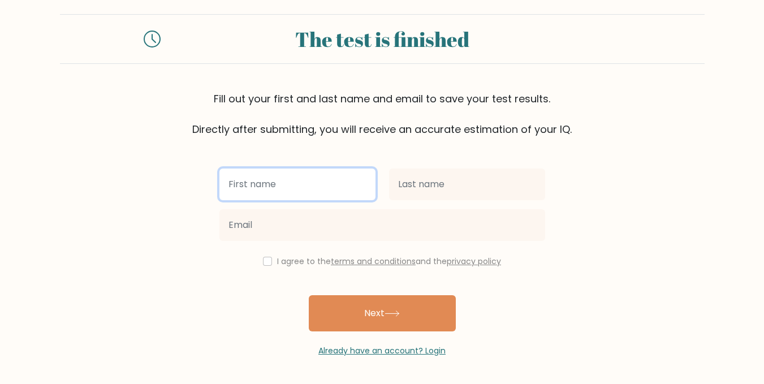
click at [321, 194] on input "text" at bounding box center [298, 185] width 156 height 32
type input "[PERSON_NAME]"
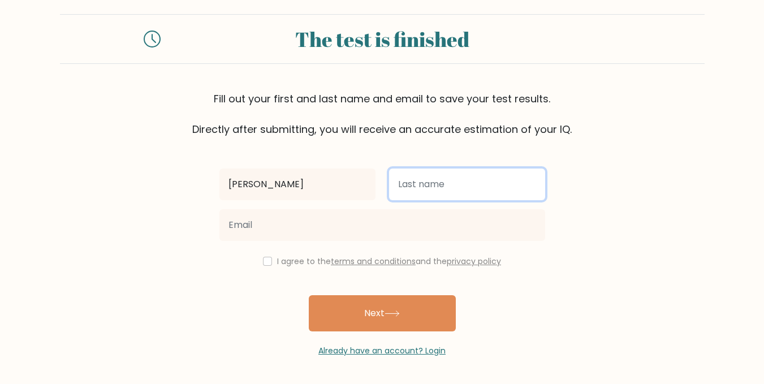
click at [457, 183] on input "text" at bounding box center [467, 185] width 156 height 32
type input "w"
type input "Wanye"
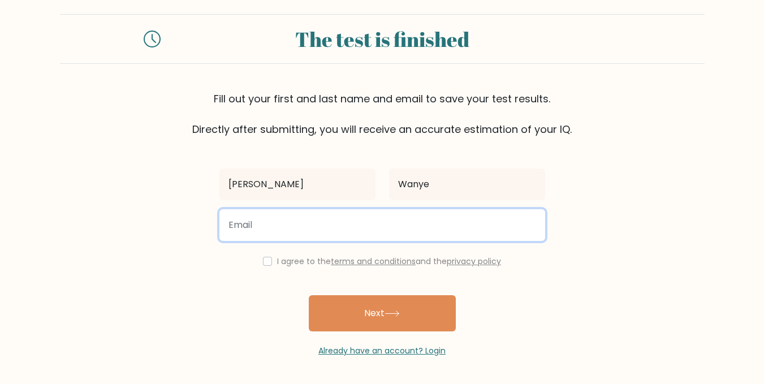
click at [261, 222] on input "email" at bounding box center [383, 225] width 326 height 32
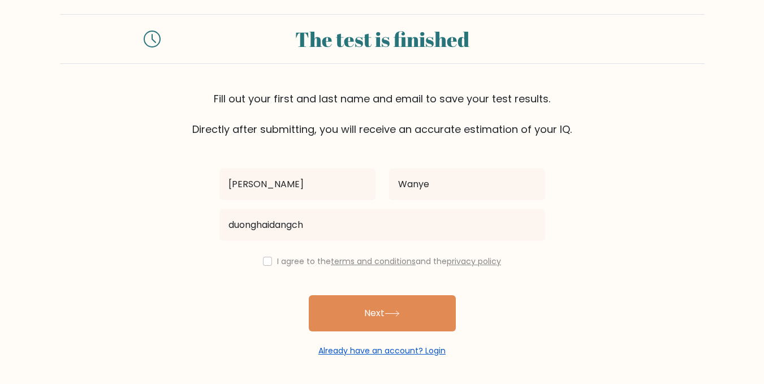
drag, startPoint x: 362, startPoint y: 363, endPoint x: 335, endPoint y: 354, distance: 28.3
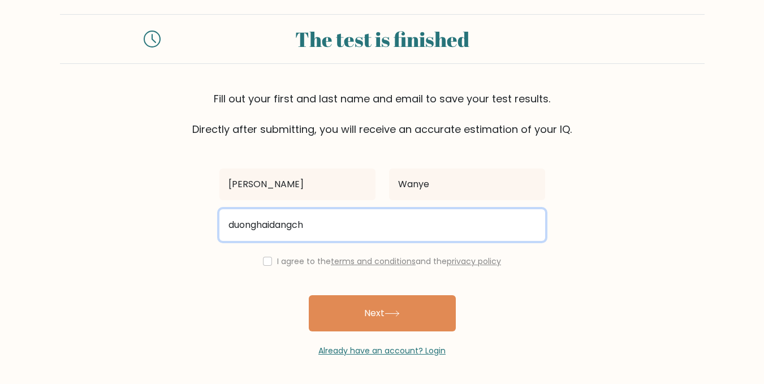
click at [358, 235] on input "duonghaidangch" at bounding box center [383, 225] width 326 height 32
type input "[EMAIL_ADDRESS][DOMAIN_NAME]"
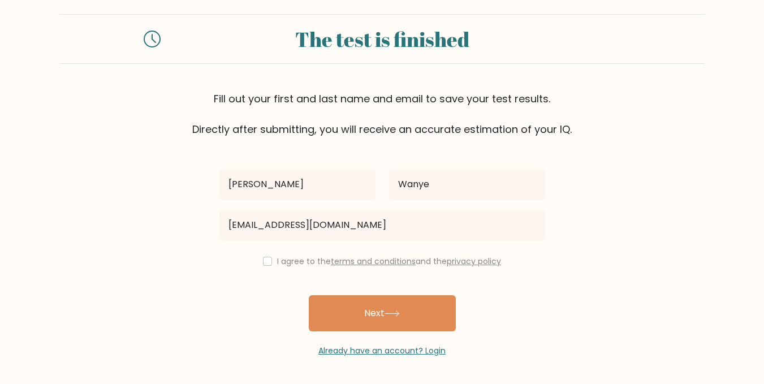
click at [270, 265] on div "I agree to the terms and conditions and the privacy policy" at bounding box center [382, 262] width 339 height 14
click at [270, 265] on input "checkbox" at bounding box center [267, 261] width 9 height 9
checkbox input "true"
click at [358, 312] on button "Next" at bounding box center [382, 313] width 147 height 36
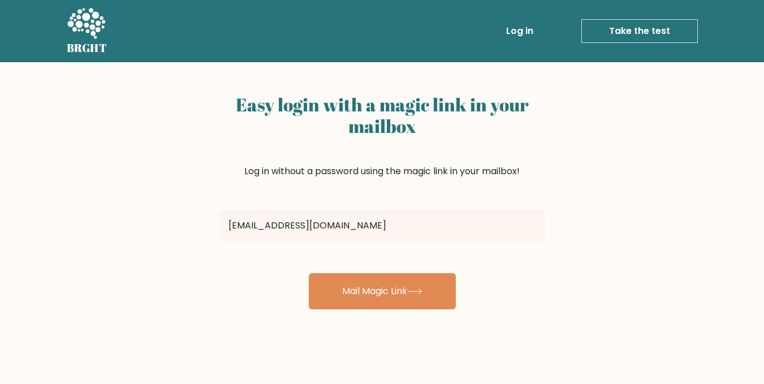
type input "[EMAIL_ADDRESS][DOMAIN_NAME]"
click at [309, 273] on button "Mail Magic Link" at bounding box center [382, 291] width 147 height 36
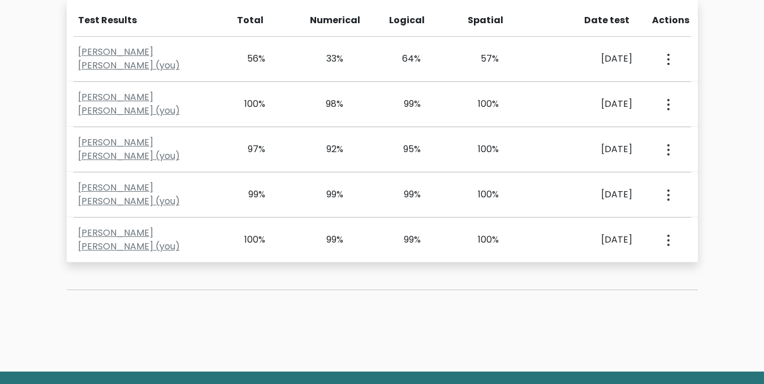
scroll to position [457, 0]
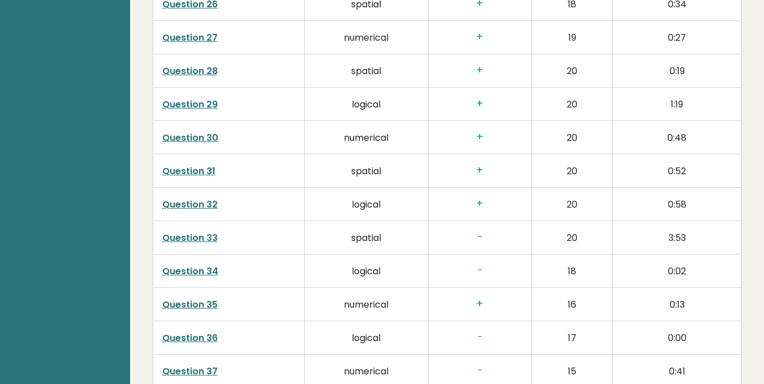
scroll to position [2991, 0]
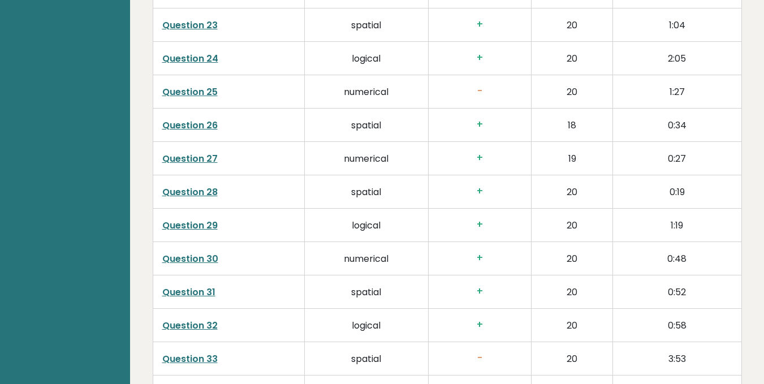
scroll to position [0, 0]
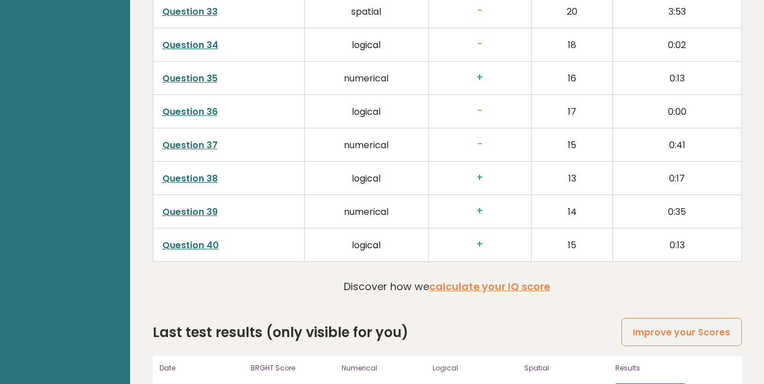
scroll to position [3047, 0]
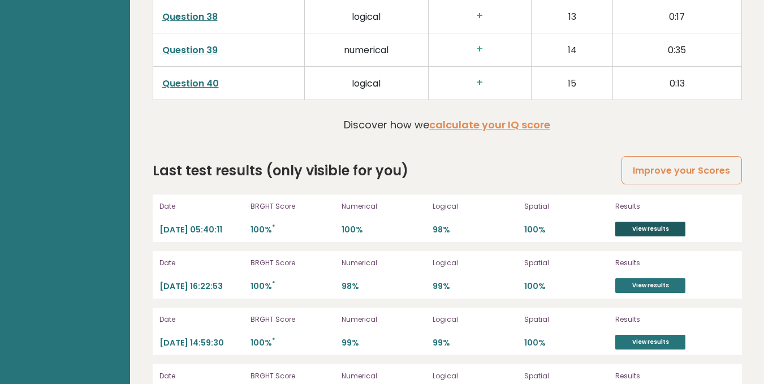
click at [639, 222] on link "View results" at bounding box center [651, 229] width 70 height 15
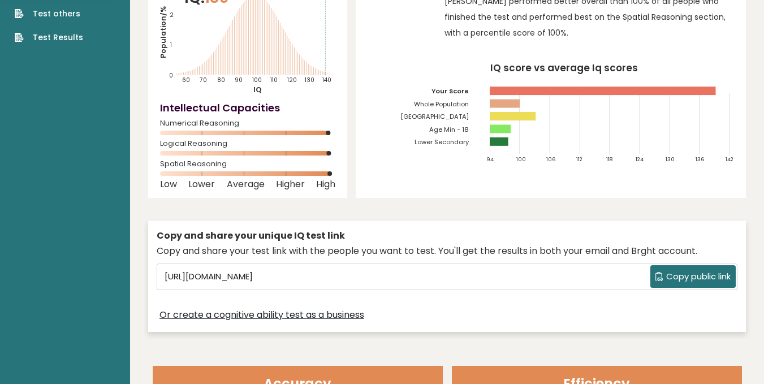
scroll to position [0, 0]
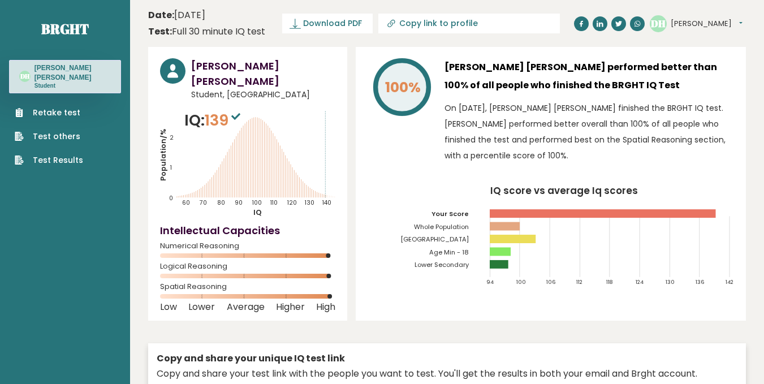
drag, startPoint x: 282, startPoint y: 104, endPoint x: 277, endPoint y: 106, distance: 5.9
click at [277, 109] on icon "Population/% IQ 0 1 2 60 70 80 90 100 110 120 130 140" at bounding box center [247, 163] width 175 height 108
click at [235, 113] on icon at bounding box center [235, 116] width 9 height 7
click at [229, 23] on div "Date: October 02, 2025 Test: Full 30 minute IQ test" at bounding box center [206, 23] width 117 height 30
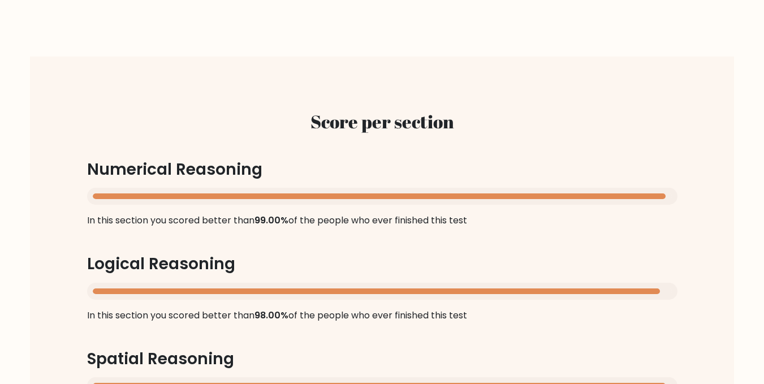
scroll to position [3029, 0]
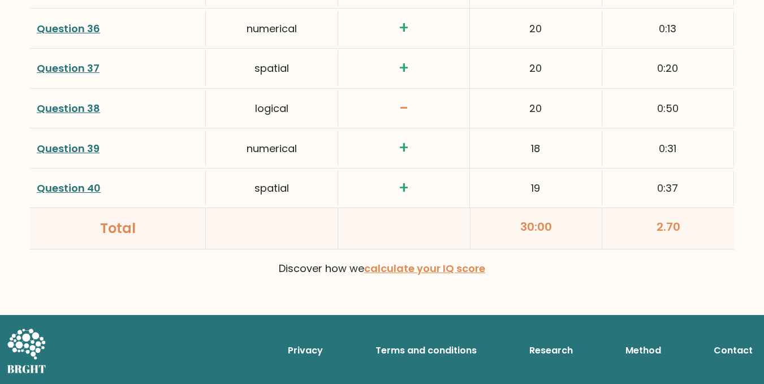
click at [87, 104] on link "Question 38" at bounding box center [68, 108] width 63 height 14
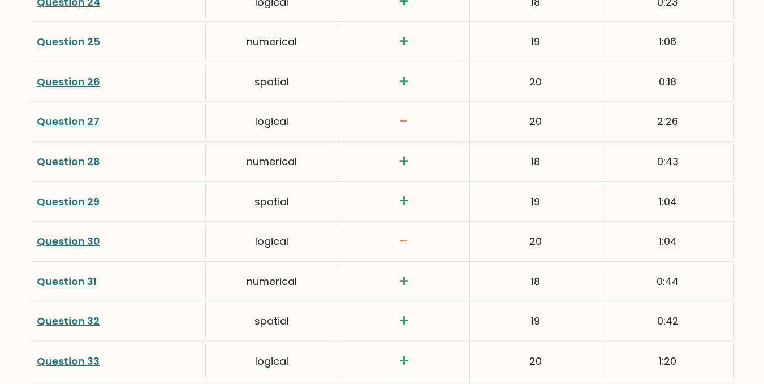
scroll to position [2520, 0]
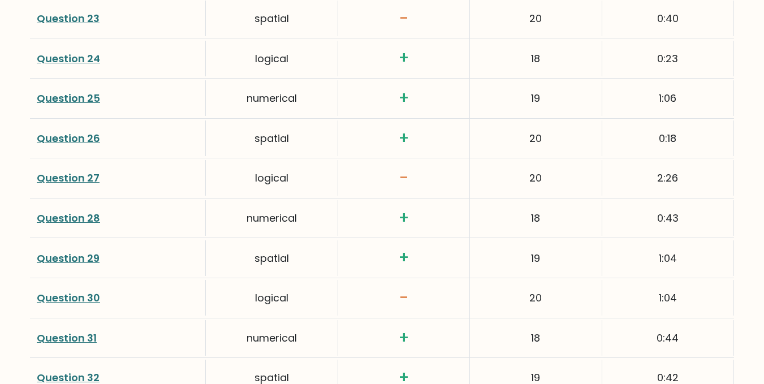
click at [63, 296] on link "Question 30" at bounding box center [68, 298] width 63 height 14
click at [83, 143] on link "Question 26" at bounding box center [68, 138] width 63 height 14
click at [85, 179] on link "Question 27" at bounding box center [68, 178] width 63 height 14
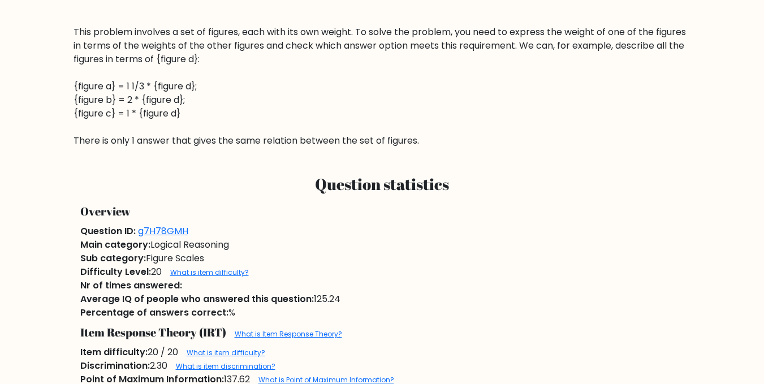
scroll to position [170, 0]
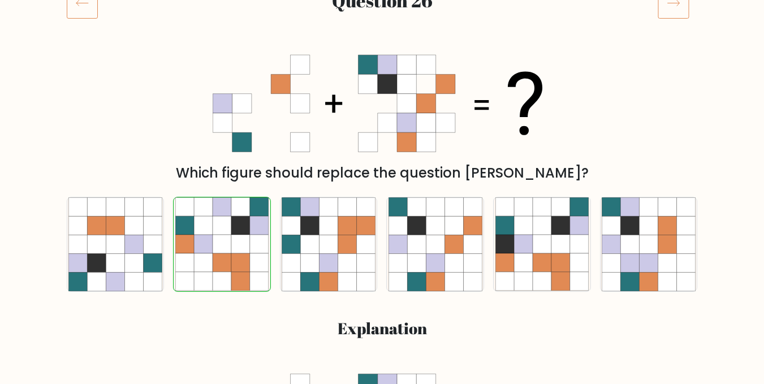
scroll to position [396, 0]
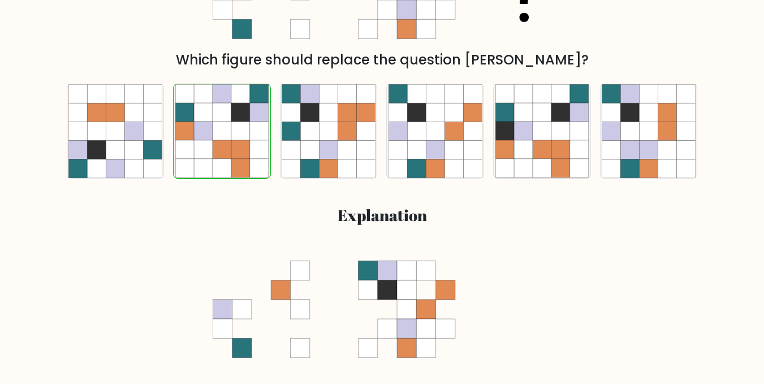
scroll to position [509, 0]
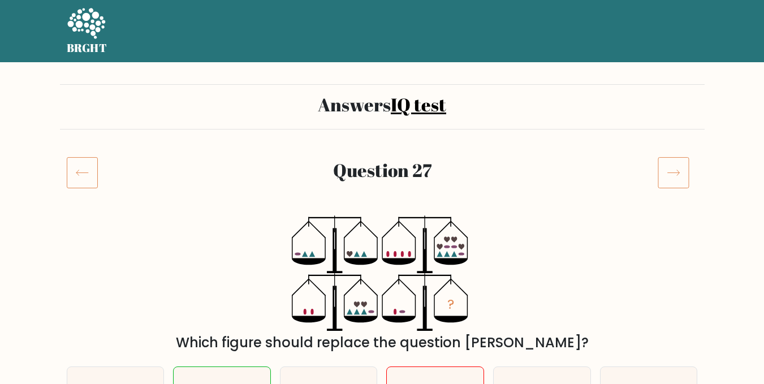
scroll to position [226, 0]
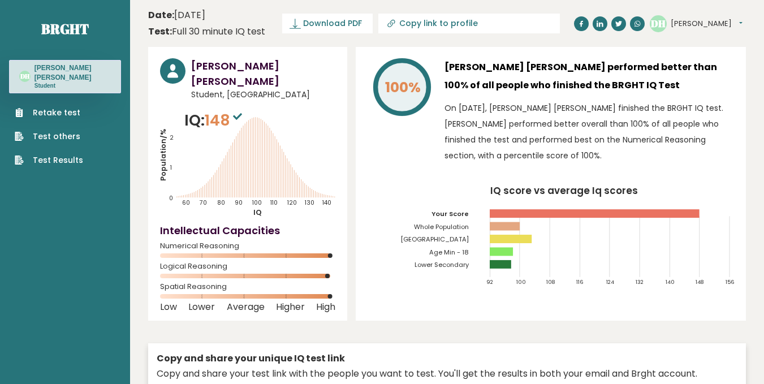
click at [230, 89] on span "Student, [GEOGRAPHIC_DATA]" at bounding box center [263, 95] width 144 height 12
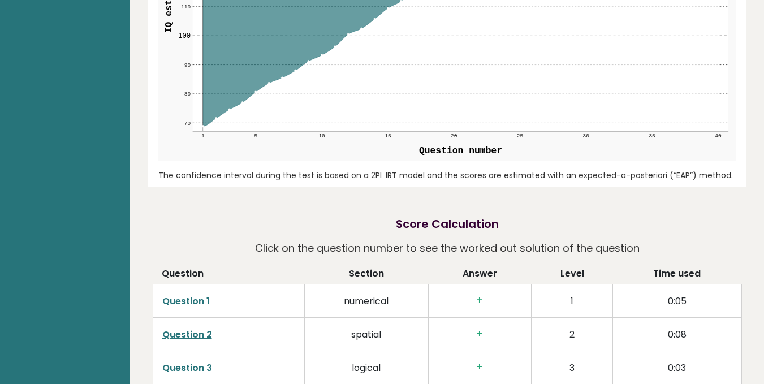
scroll to position [1188, 0]
